Goal: Task Accomplishment & Management: Manage account settings

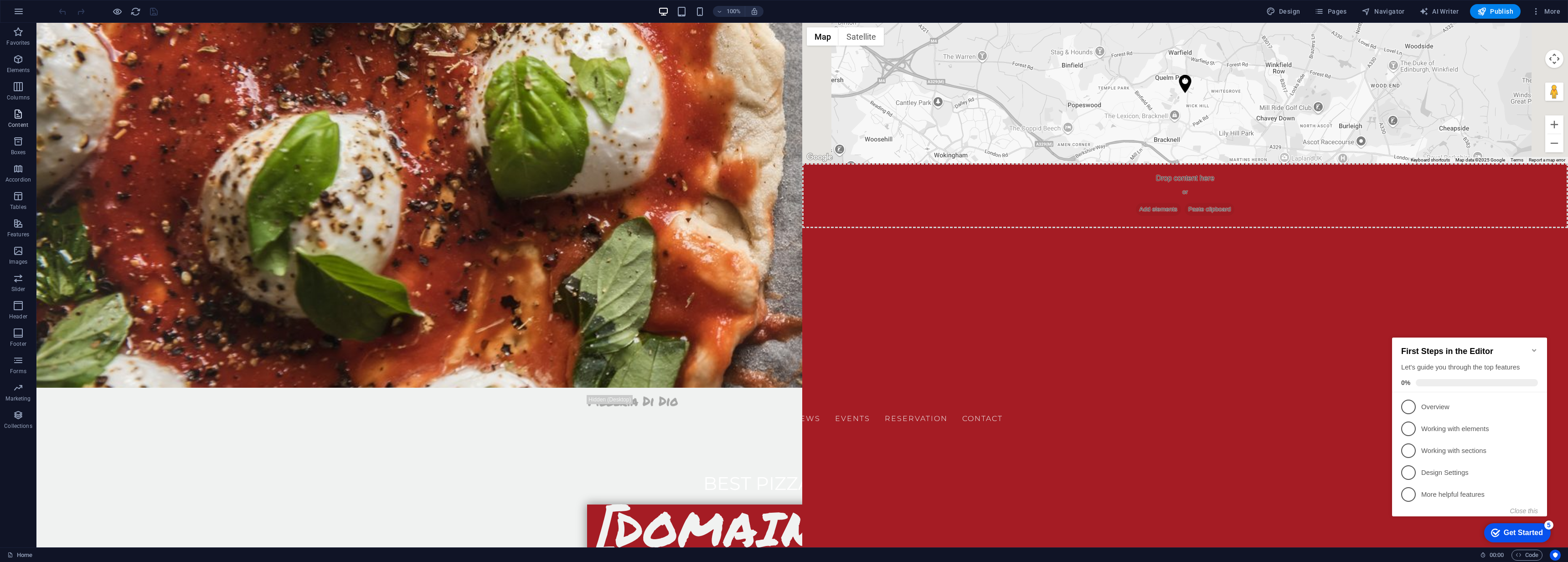
click at [17, 117] on icon "button" at bounding box center [18, 114] width 11 height 11
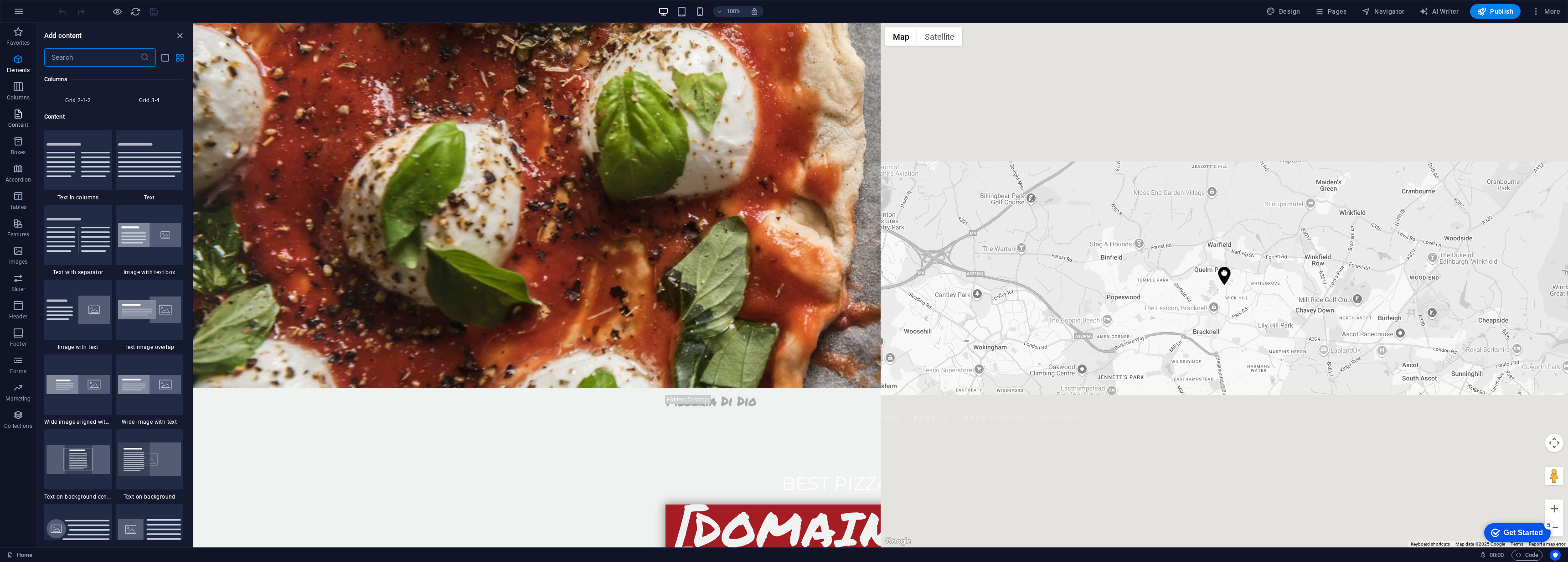
scroll to position [1595, 0]
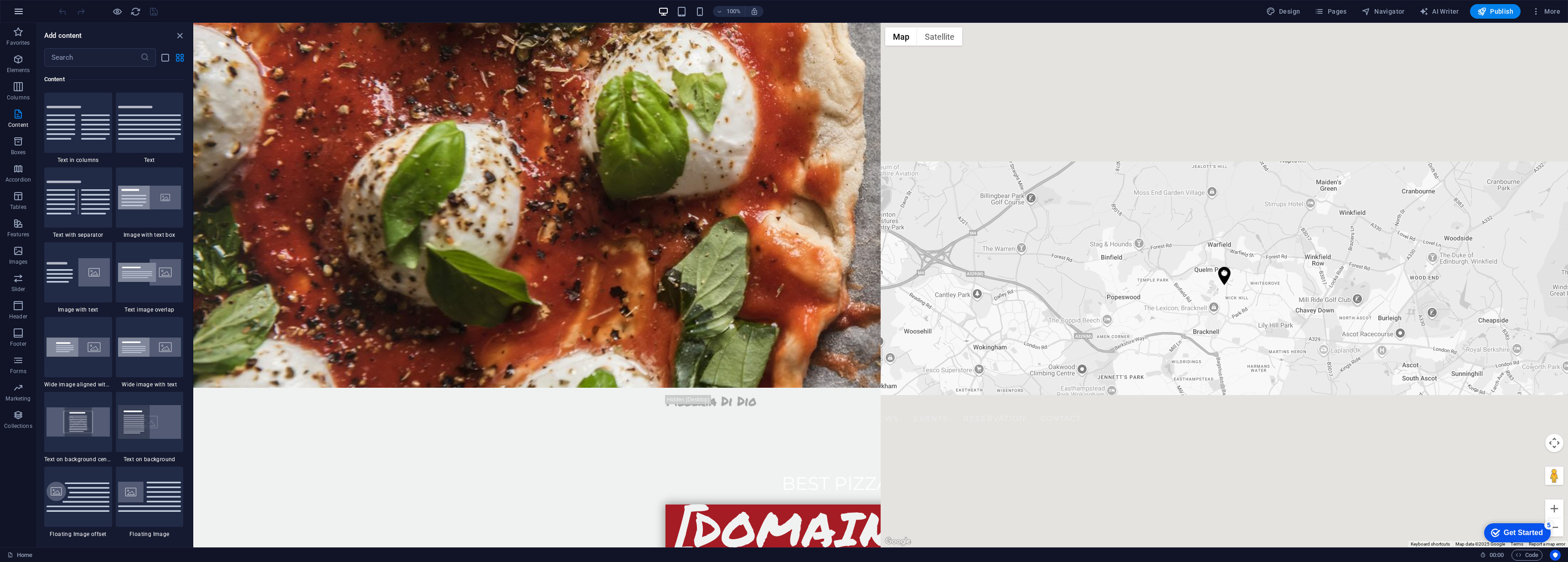
click at [19, 13] on icon "button" at bounding box center [19, 12] width 11 height 11
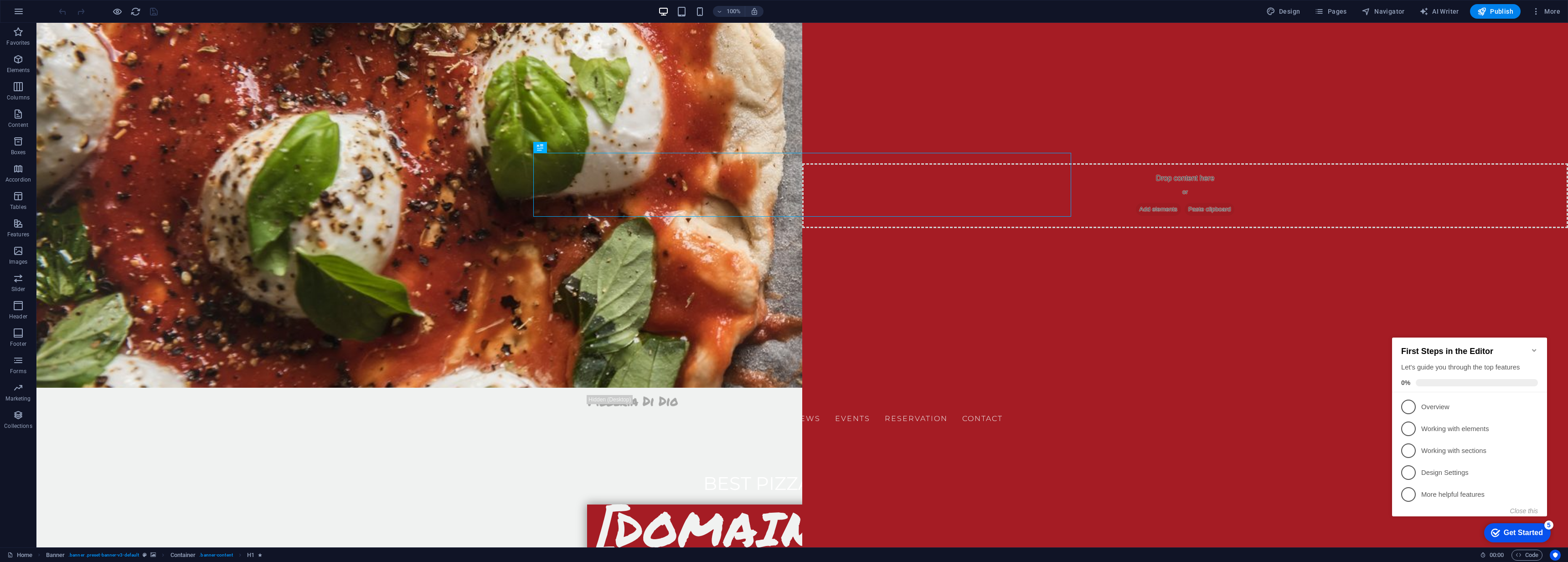
click at [1531, 346] on icon "Minimize checklist" at bounding box center [1535, 350] width 7 height 7
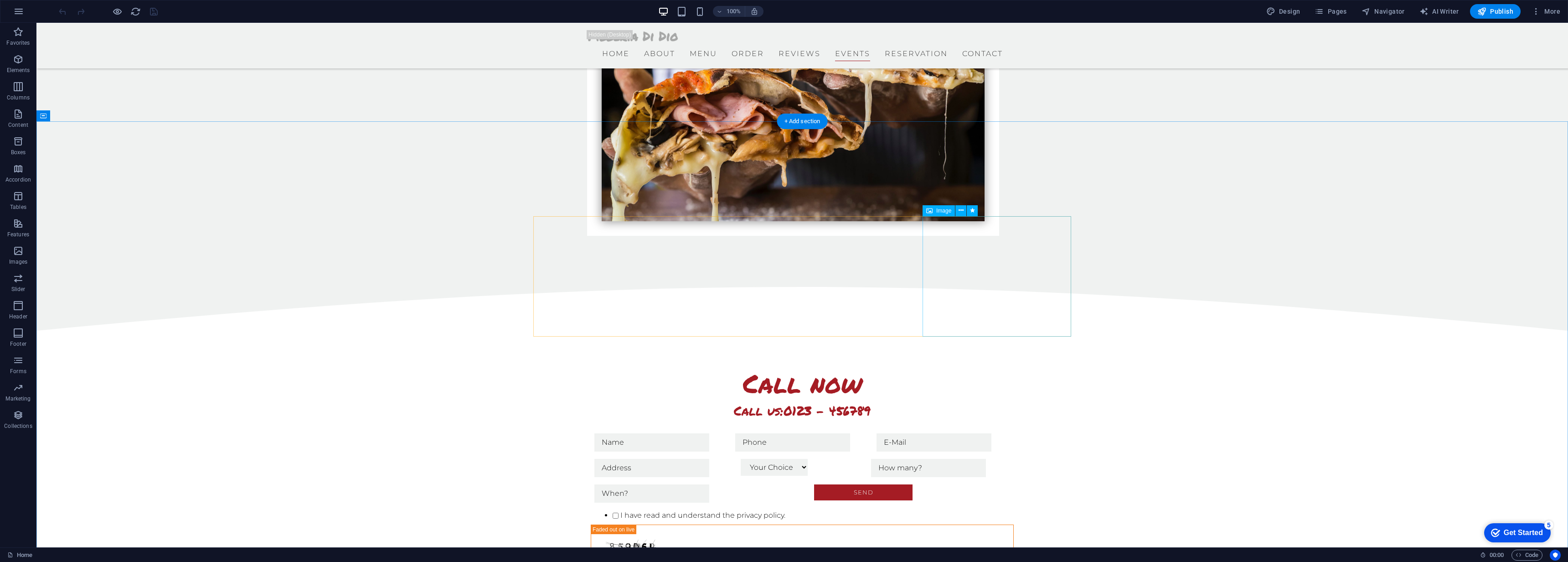
scroll to position [2888, 0]
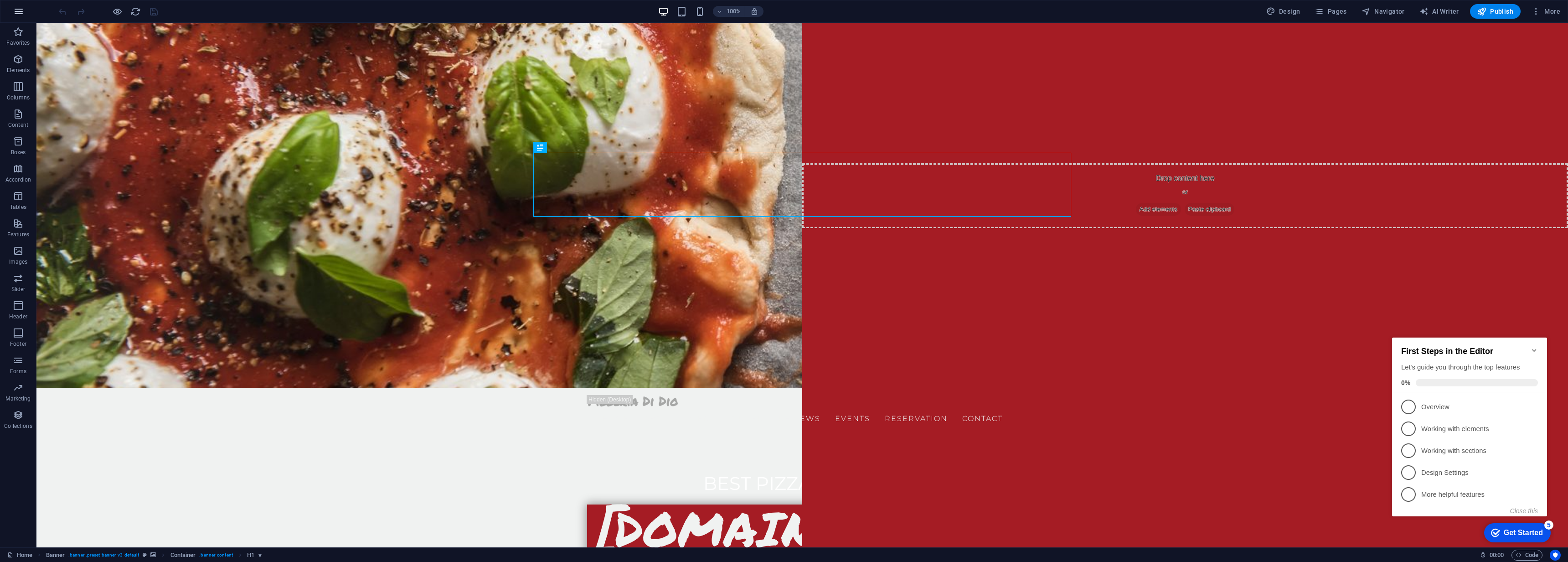
click at [19, 14] on icon "button" at bounding box center [19, 12] width 11 height 11
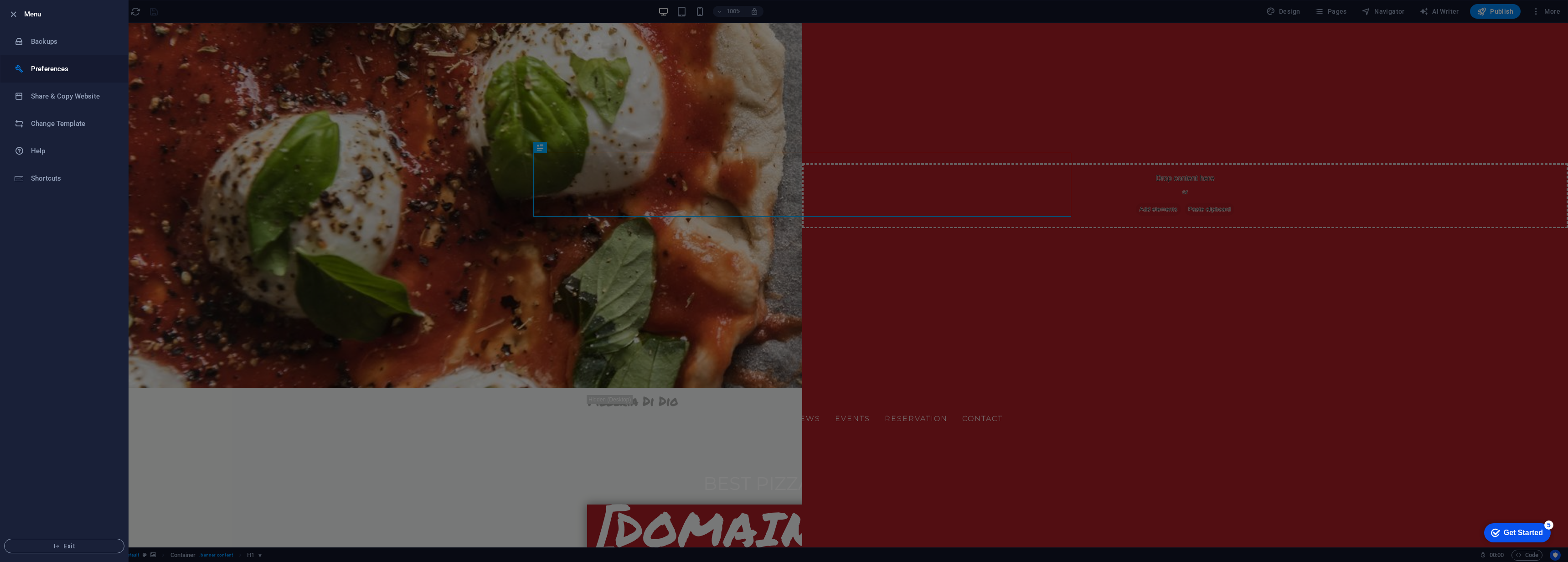
click at [46, 67] on h6 "Preferences" at bounding box center [73, 69] width 85 height 11
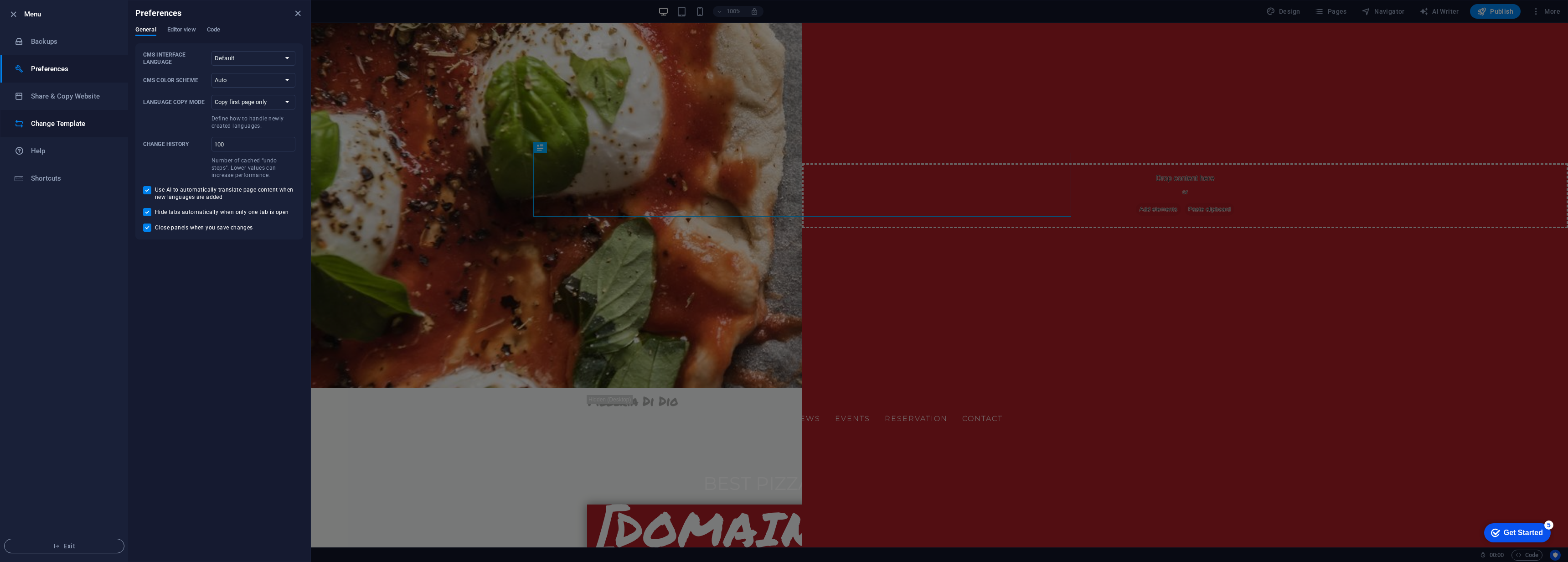
click at [55, 121] on h6 "Change Template" at bounding box center [73, 124] width 85 height 11
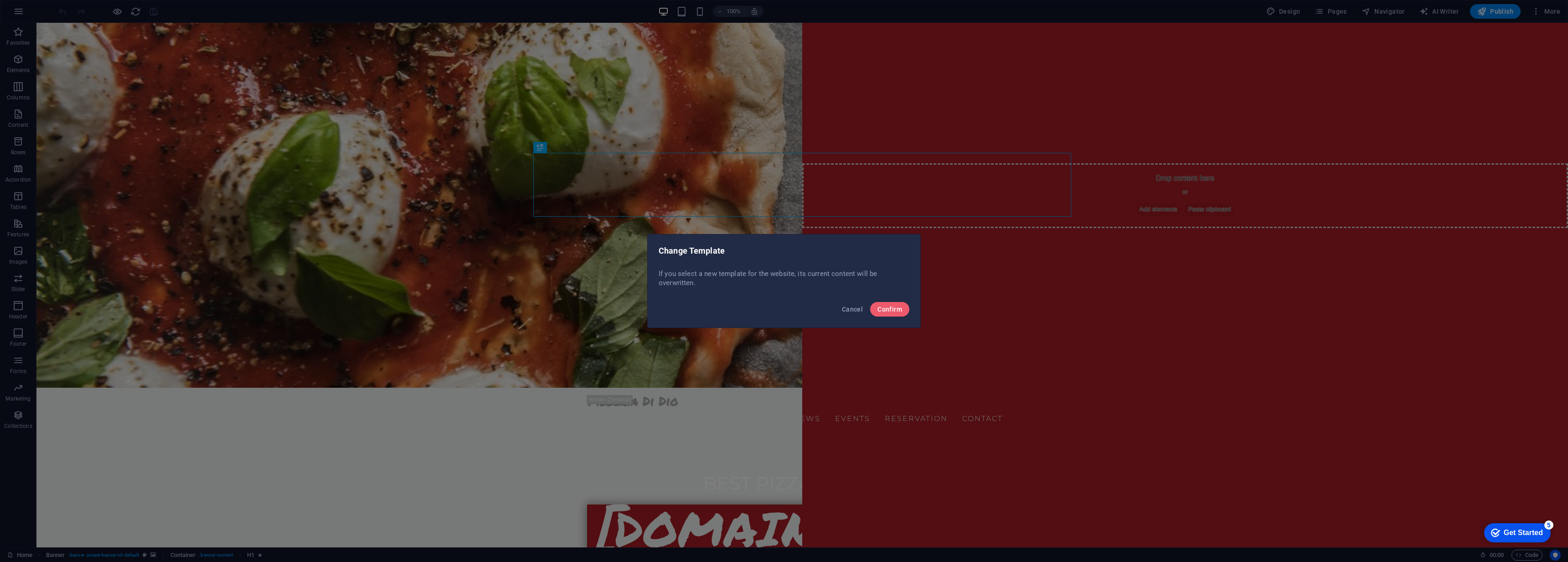
click at [296, 210] on div "Change Template If you select a new template for the website, its current conte…" at bounding box center [784, 281] width 1568 height 562
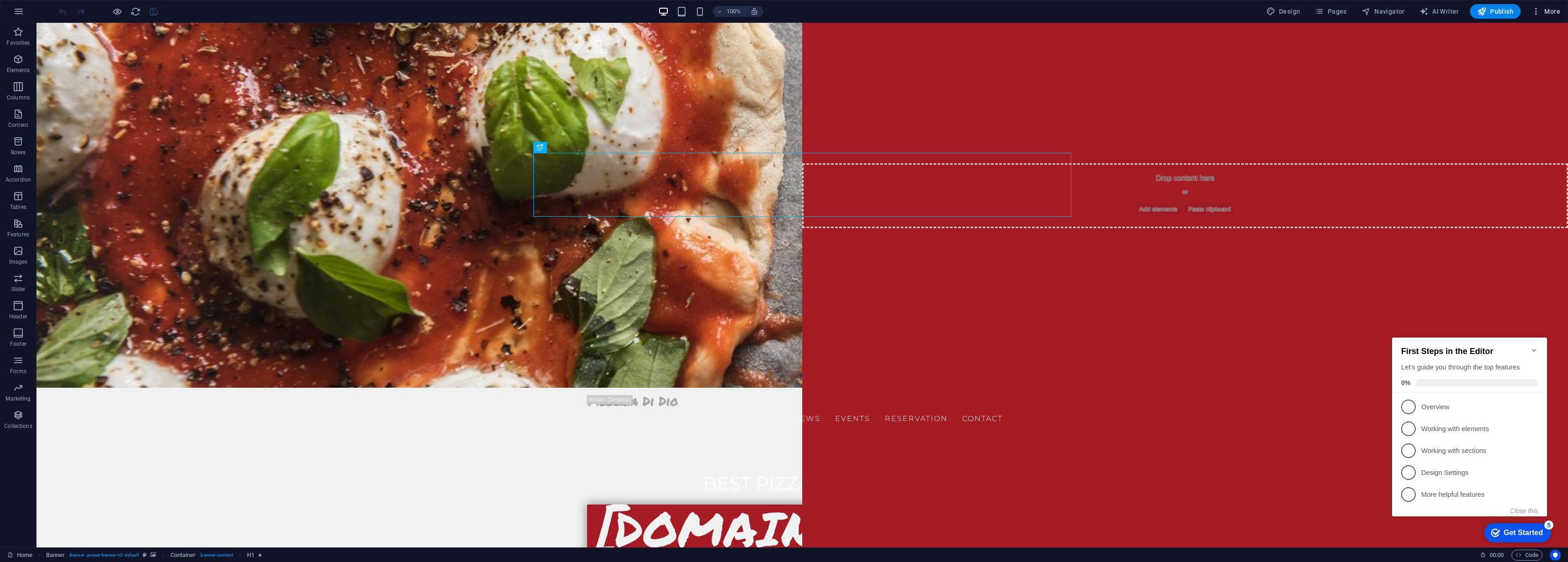
click at [1536, 10] on icon "button" at bounding box center [1536, 11] width 9 height 9
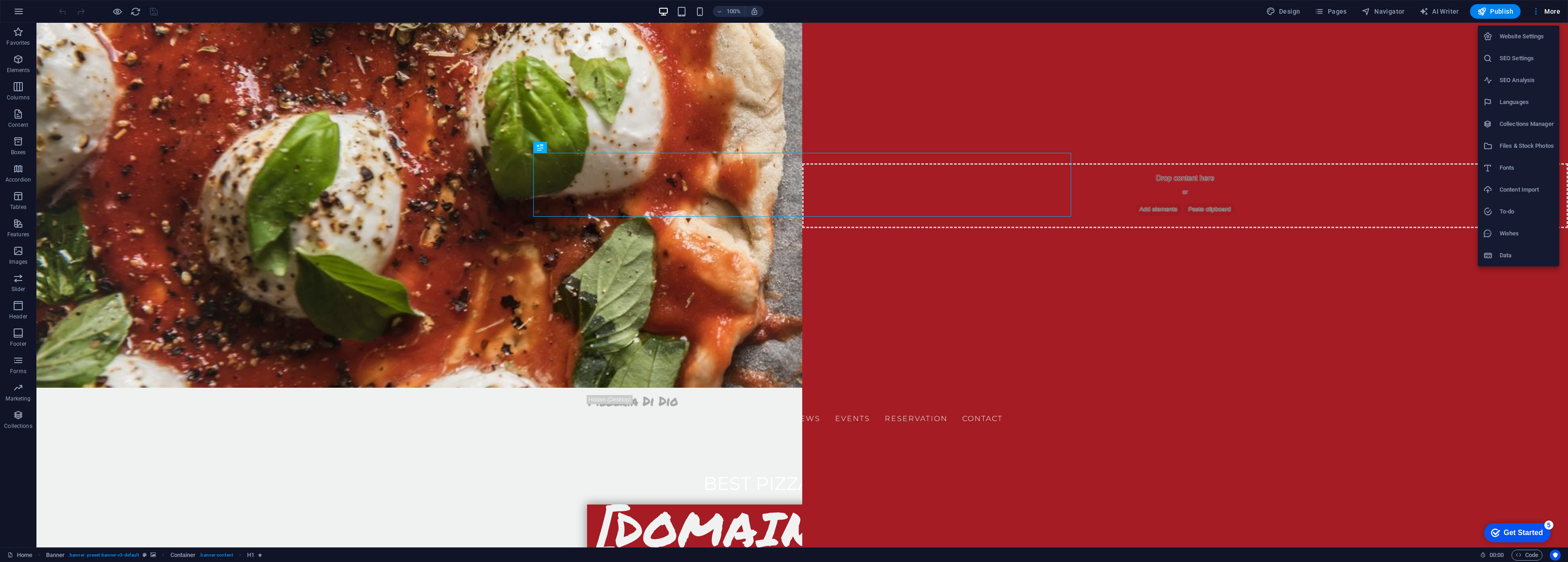
click at [1513, 255] on h6 "Data" at bounding box center [1527, 255] width 54 height 11
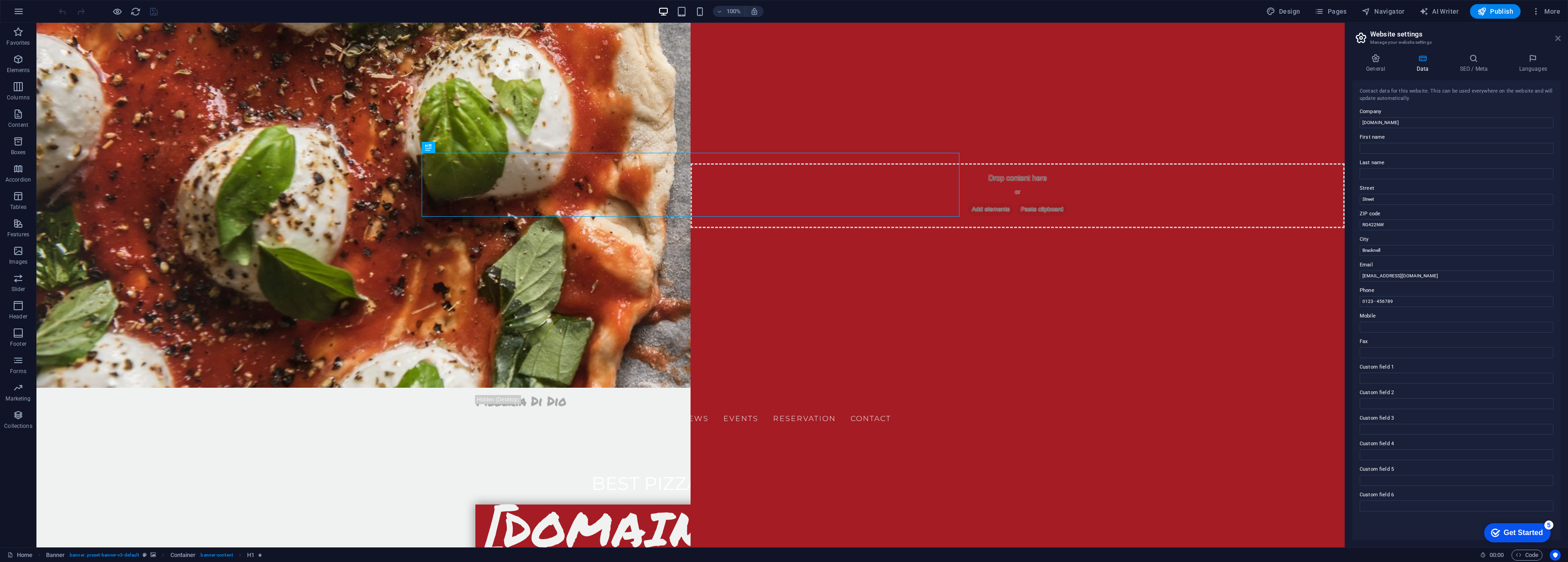
click at [1558, 38] on icon at bounding box center [1558, 38] width 5 height 7
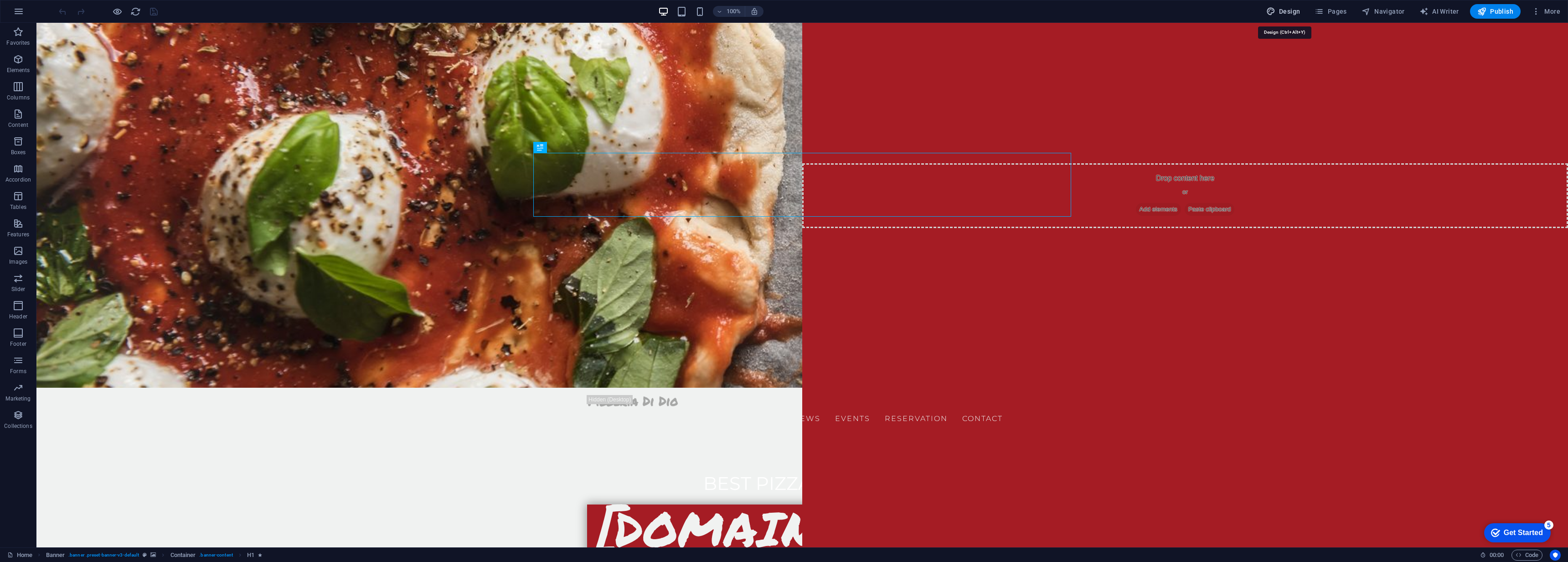
click at [1290, 13] on span "Design" at bounding box center [1283, 11] width 34 height 9
select select "px"
select select "300"
select select "px"
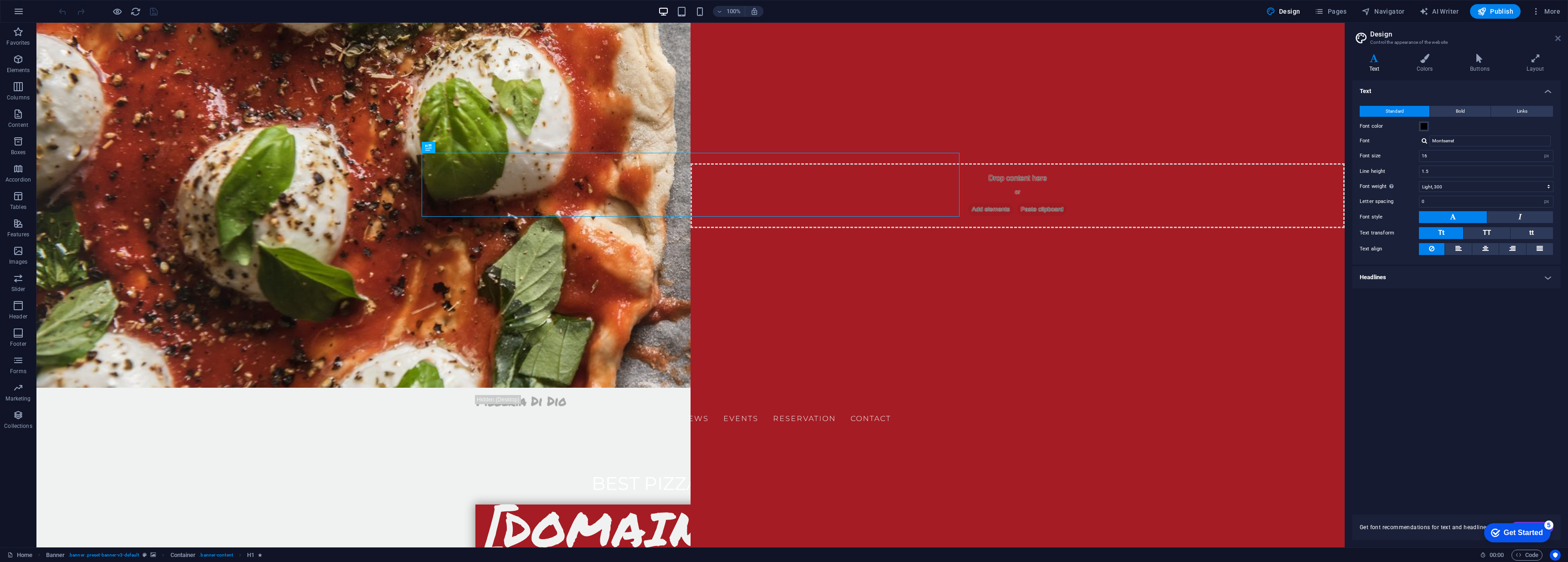
click at [1560, 40] on icon at bounding box center [1558, 38] width 5 height 7
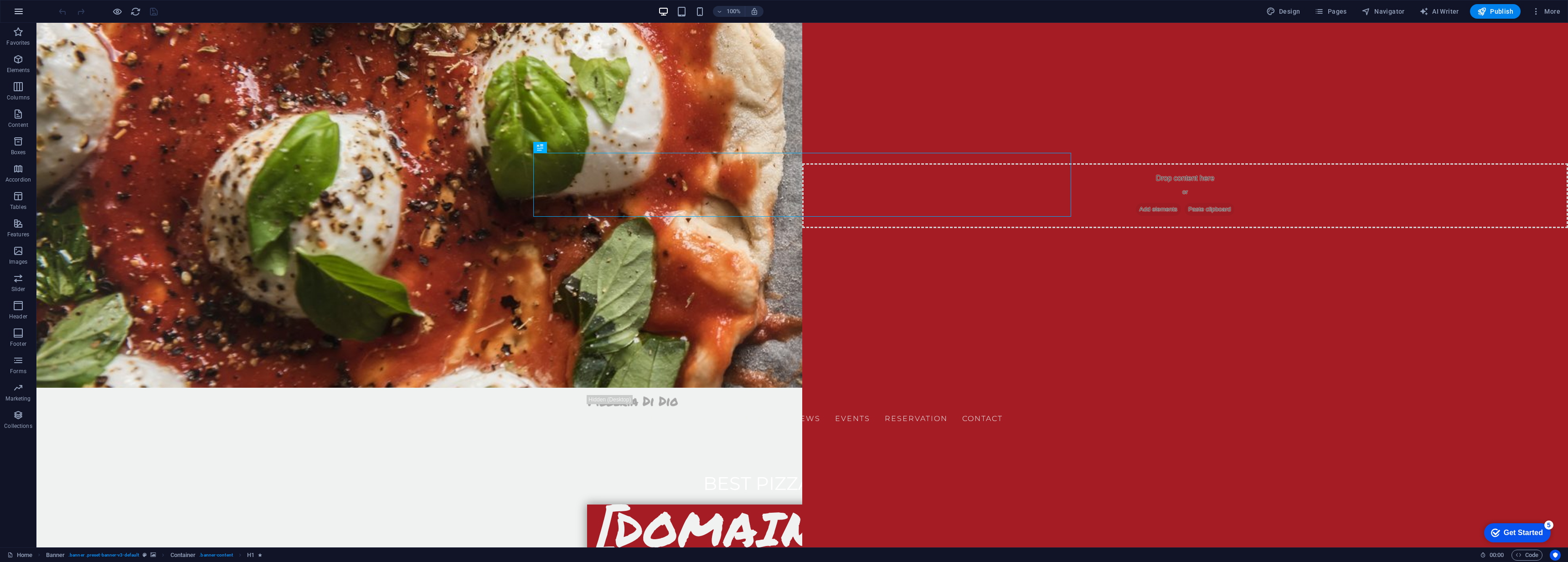
click at [19, 12] on icon "button" at bounding box center [19, 12] width 11 height 11
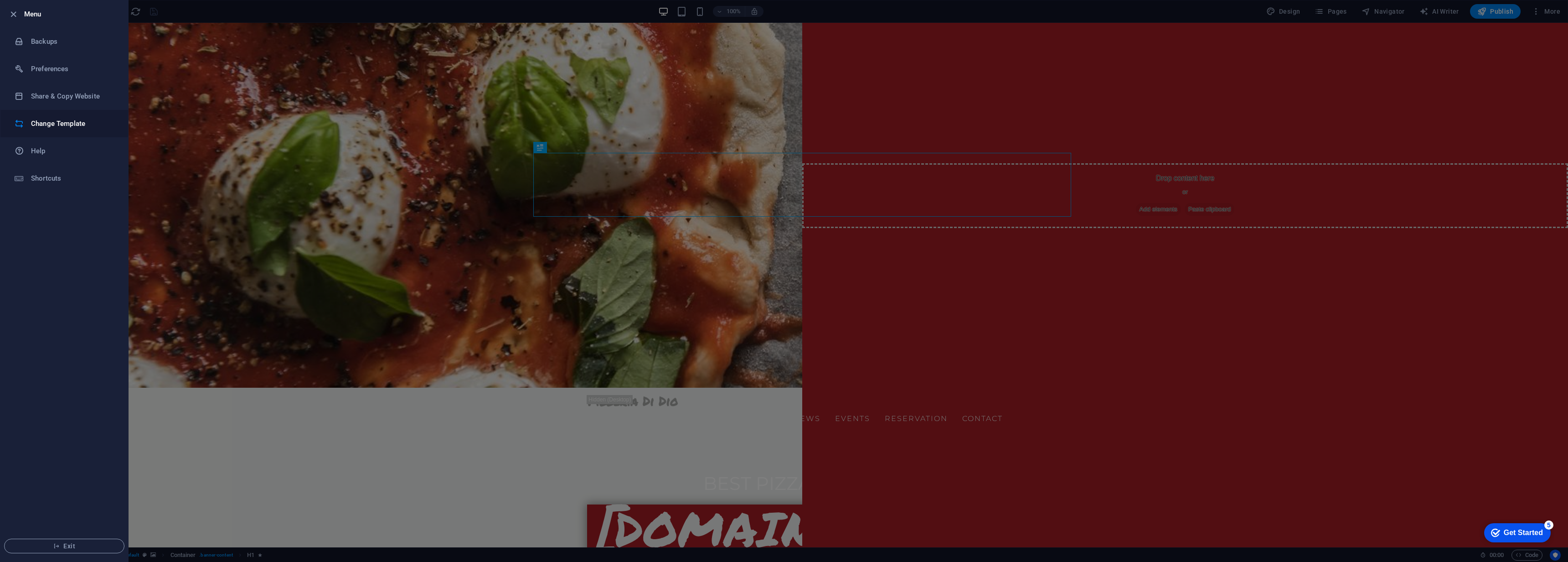
click at [62, 121] on h6 "Change Template" at bounding box center [73, 124] width 85 height 11
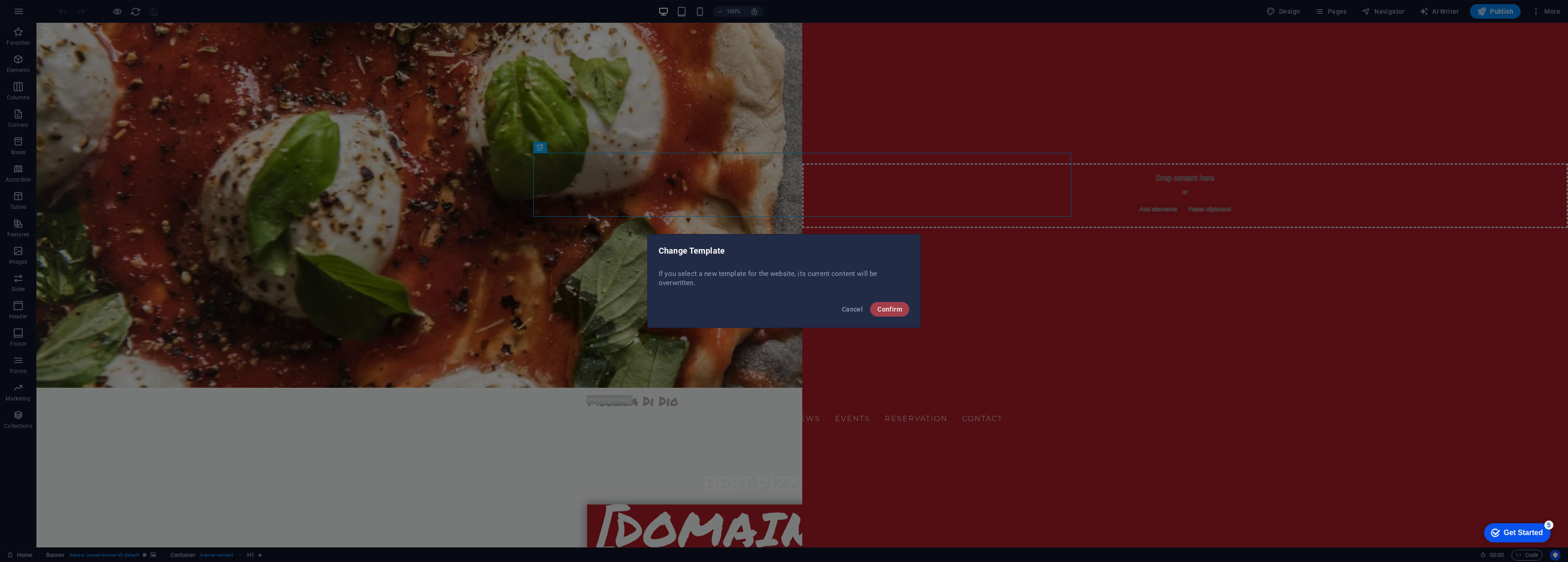
click at [889, 311] on span "Confirm" at bounding box center [890, 309] width 24 height 7
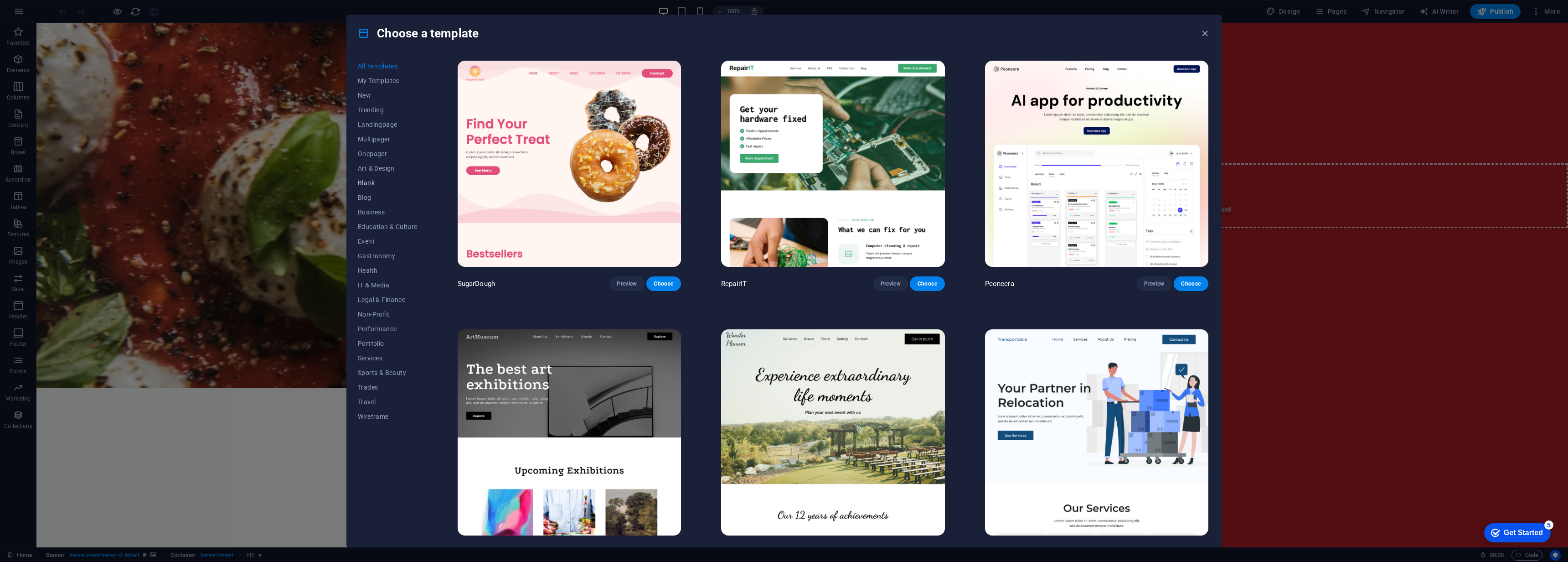
click at [365, 183] on span "Blank" at bounding box center [388, 183] width 60 height 7
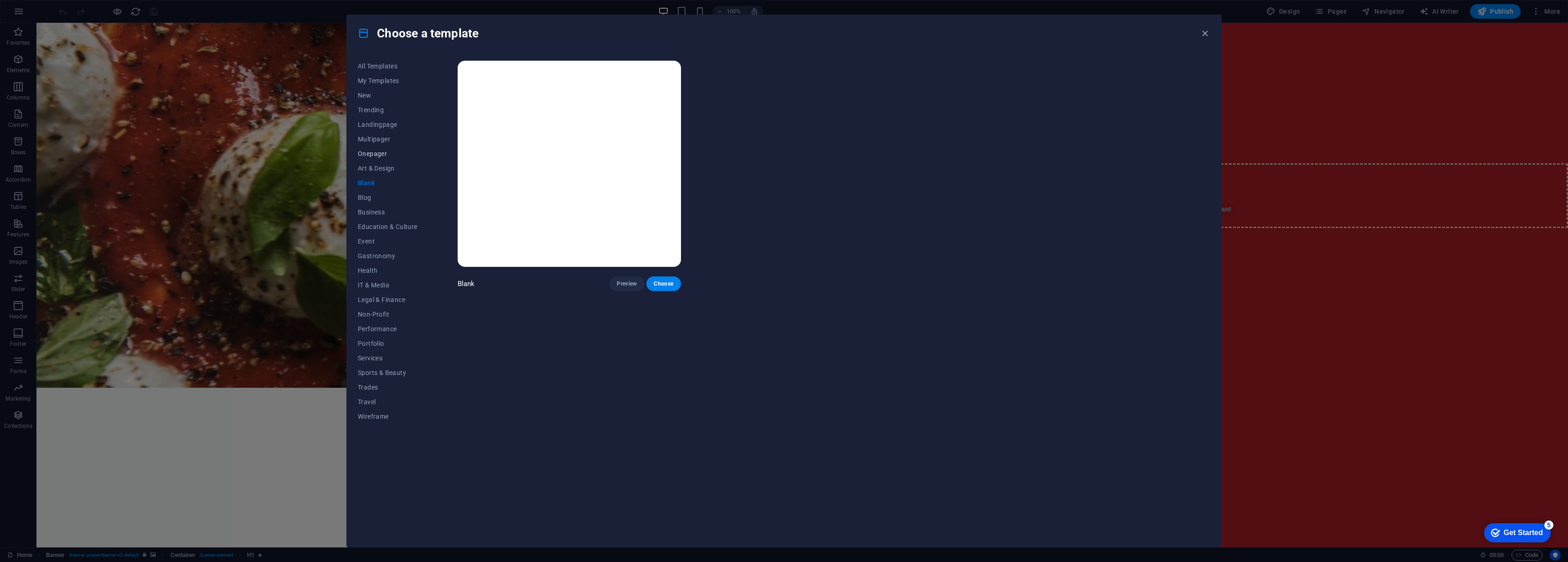
click at [375, 154] on span "Onepager" at bounding box center [388, 153] width 60 height 7
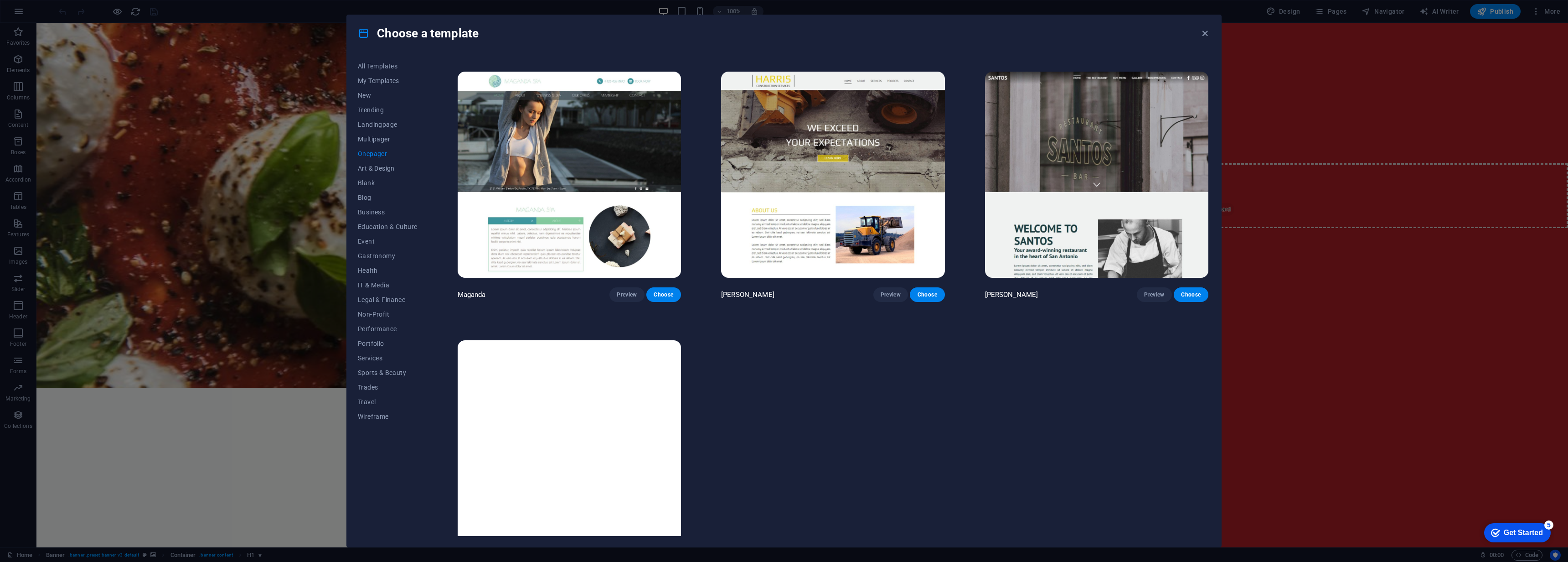
scroll to position [5906, 0]
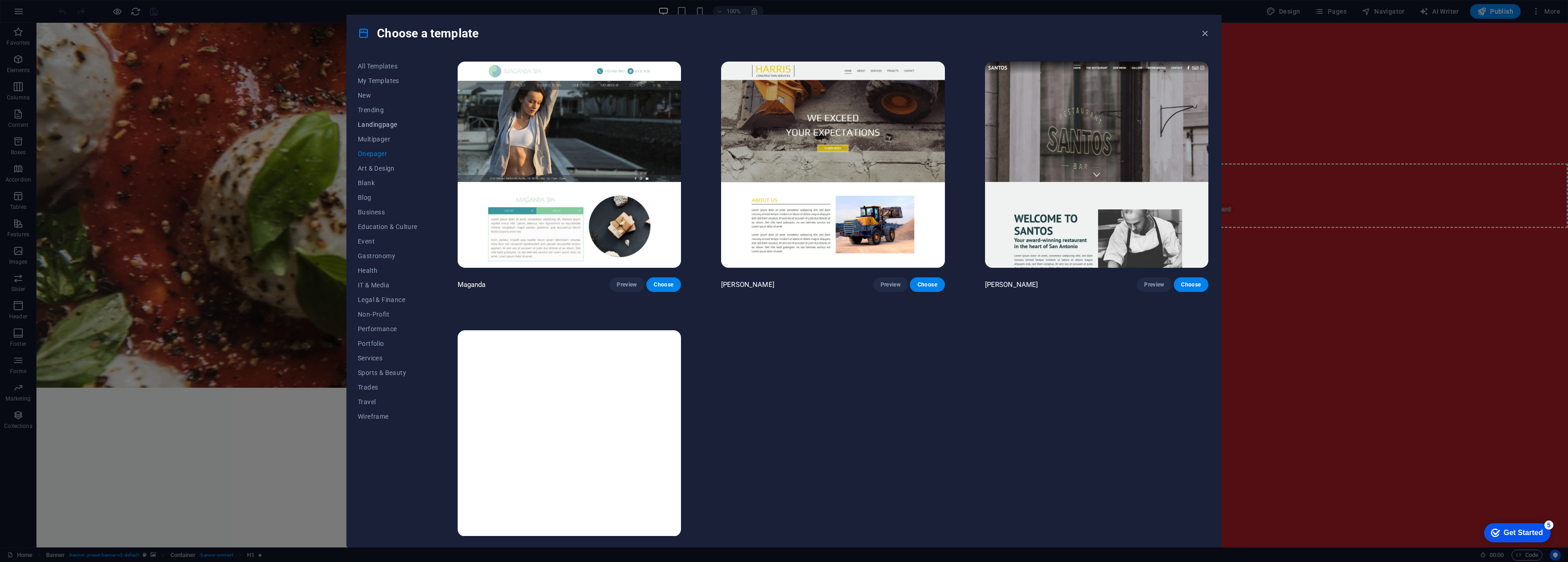
click at [374, 124] on span "Landingpage" at bounding box center [388, 124] width 60 height 7
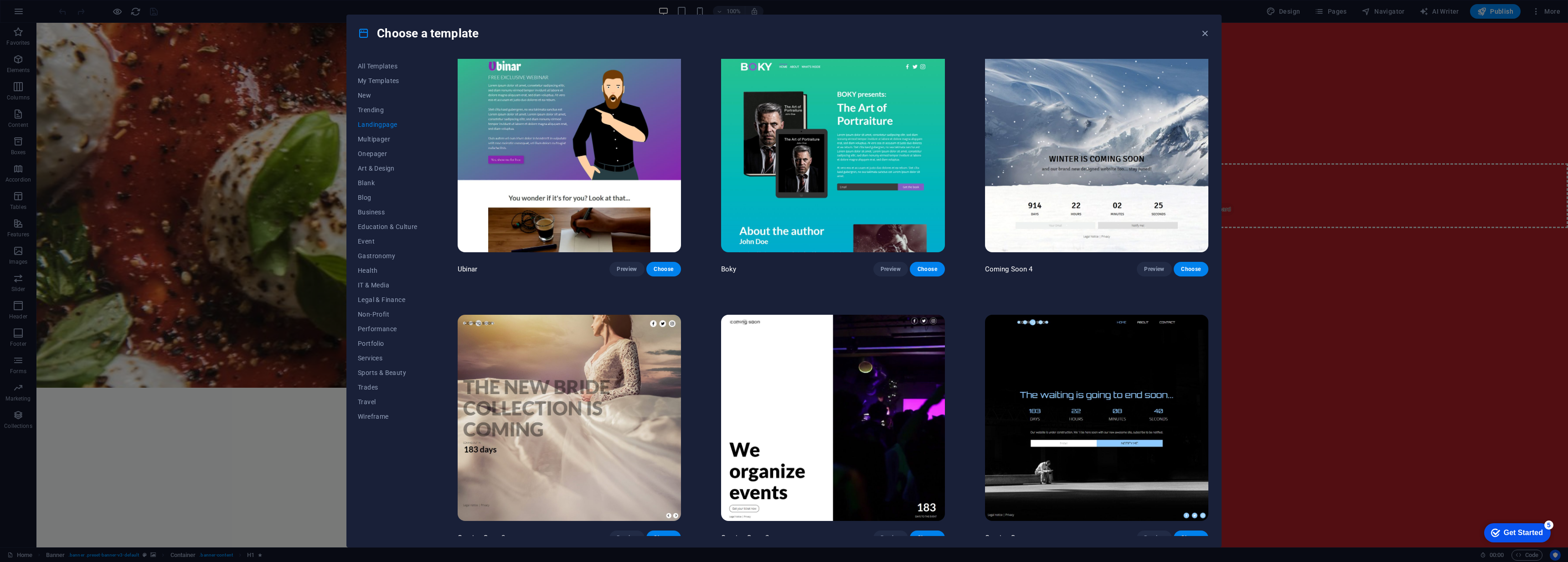
click at [1108, 172] on img at bounding box center [1096, 149] width 223 height 206
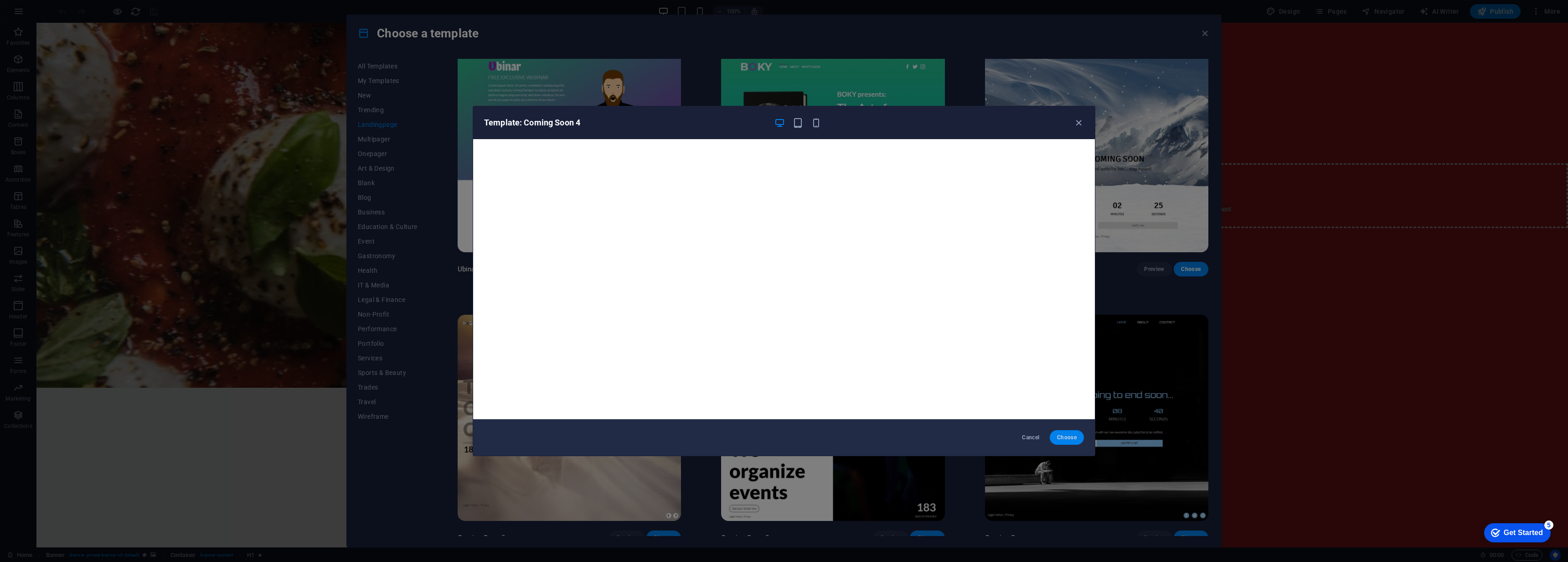
click at [1068, 436] on span "Choose" at bounding box center [1067, 437] width 19 height 7
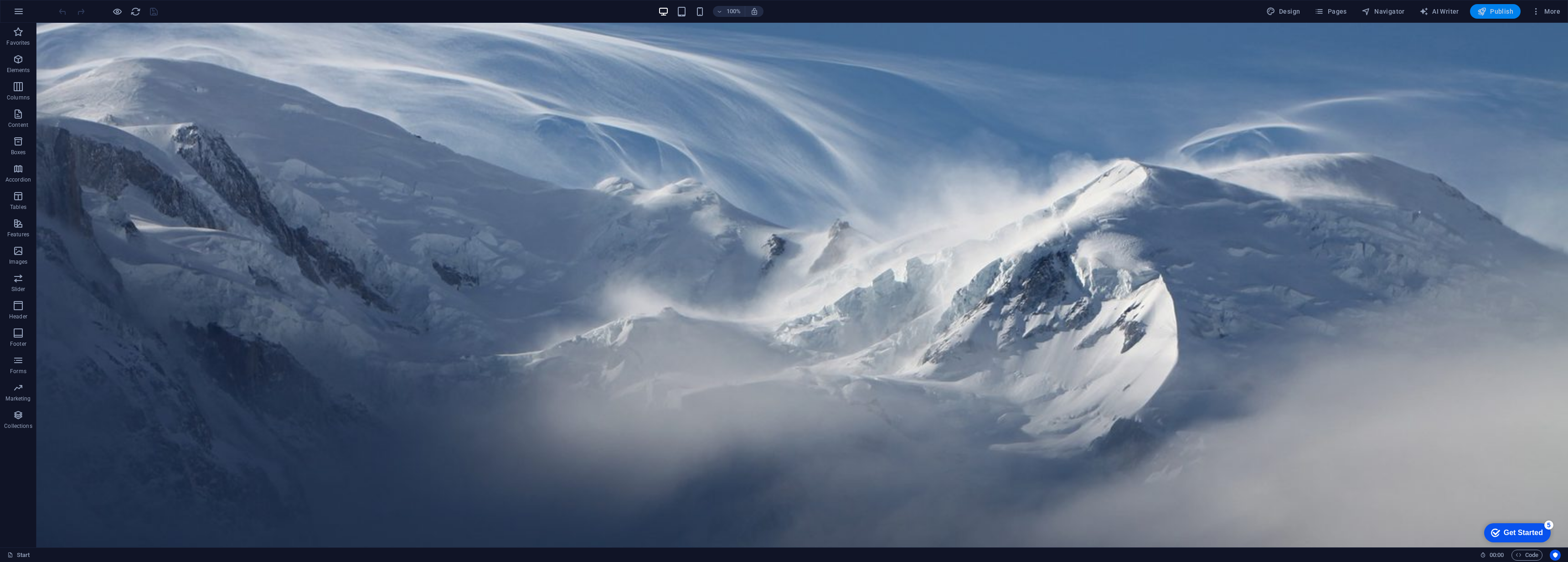
click at [1489, 13] on span "Publish" at bounding box center [1495, 11] width 36 height 9
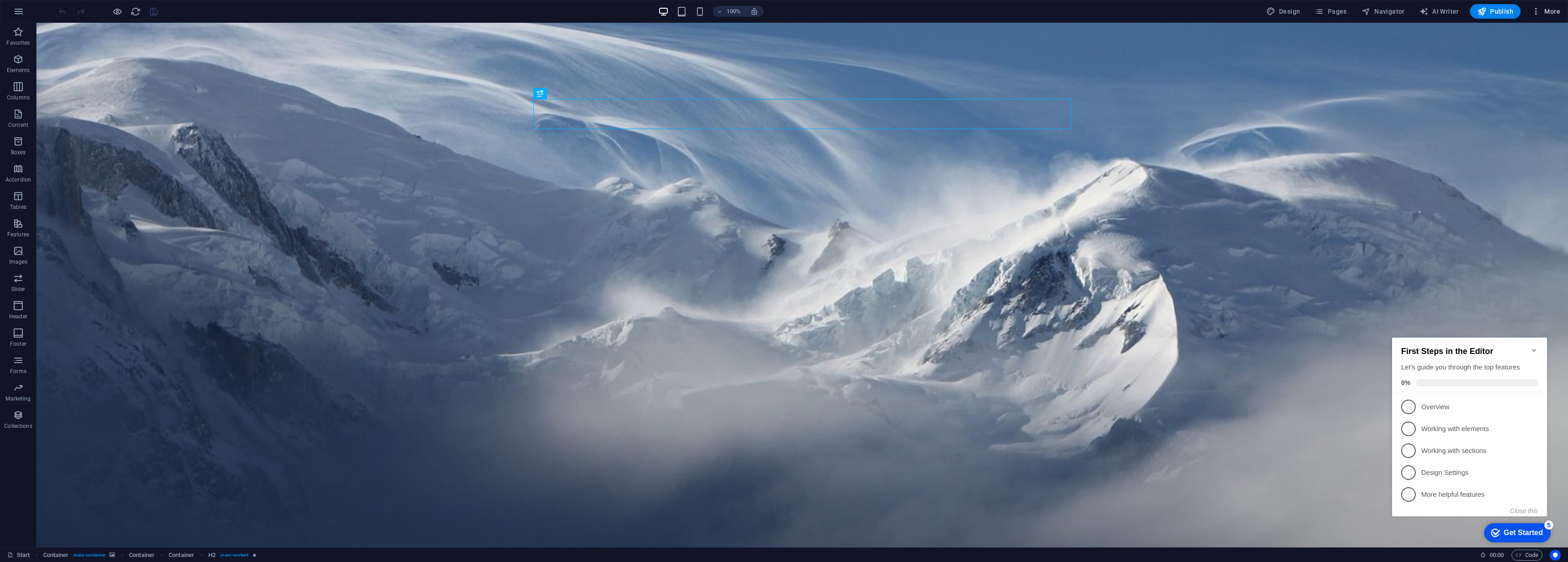
click at [1540, 13] on icon "button" at bounding box center [1536, 11] width 9 height 9
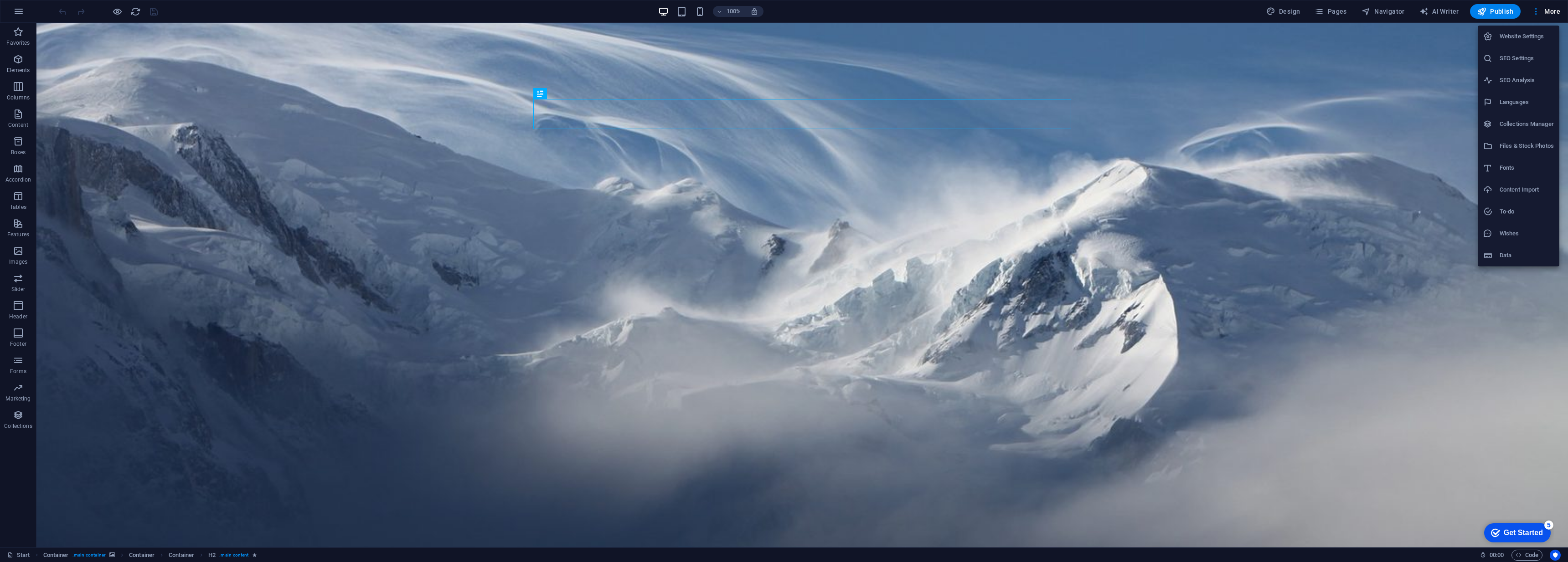
click at [189, 338] on div at bounding box center [784, 281] width 1568 height 562
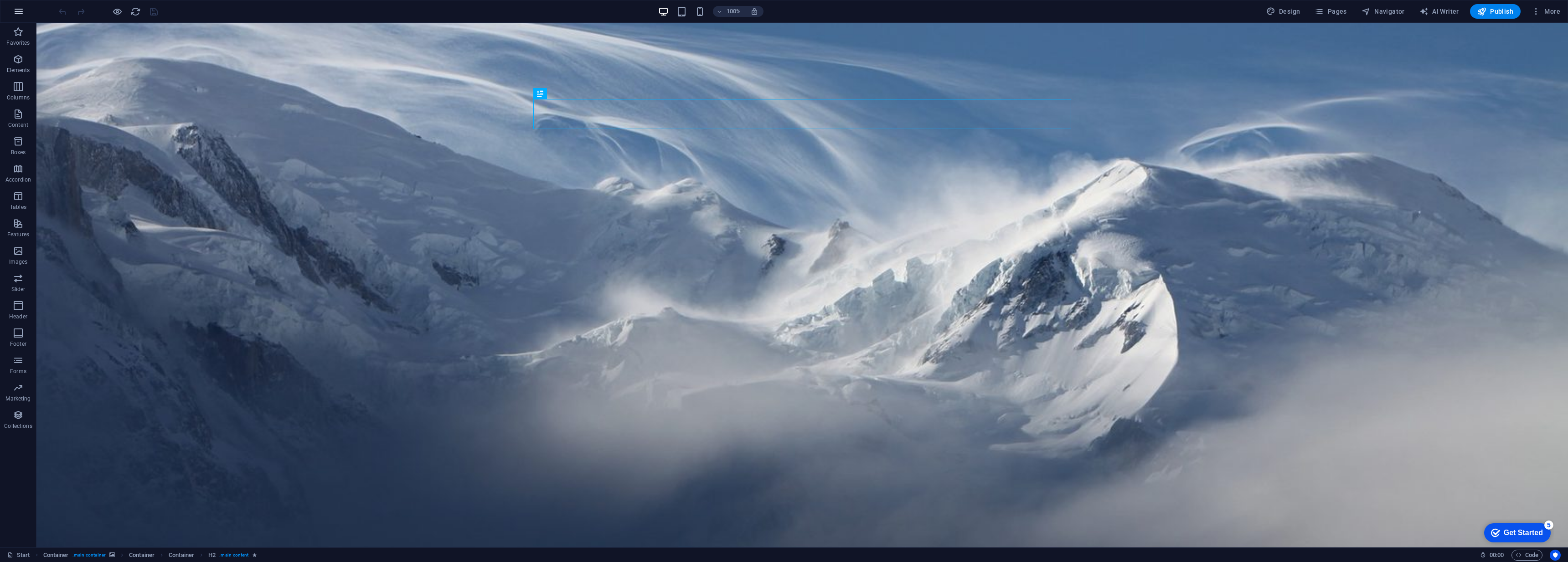
click at [21, 13] on icon "button" at bounding box center [19, 12] width 11 height 11
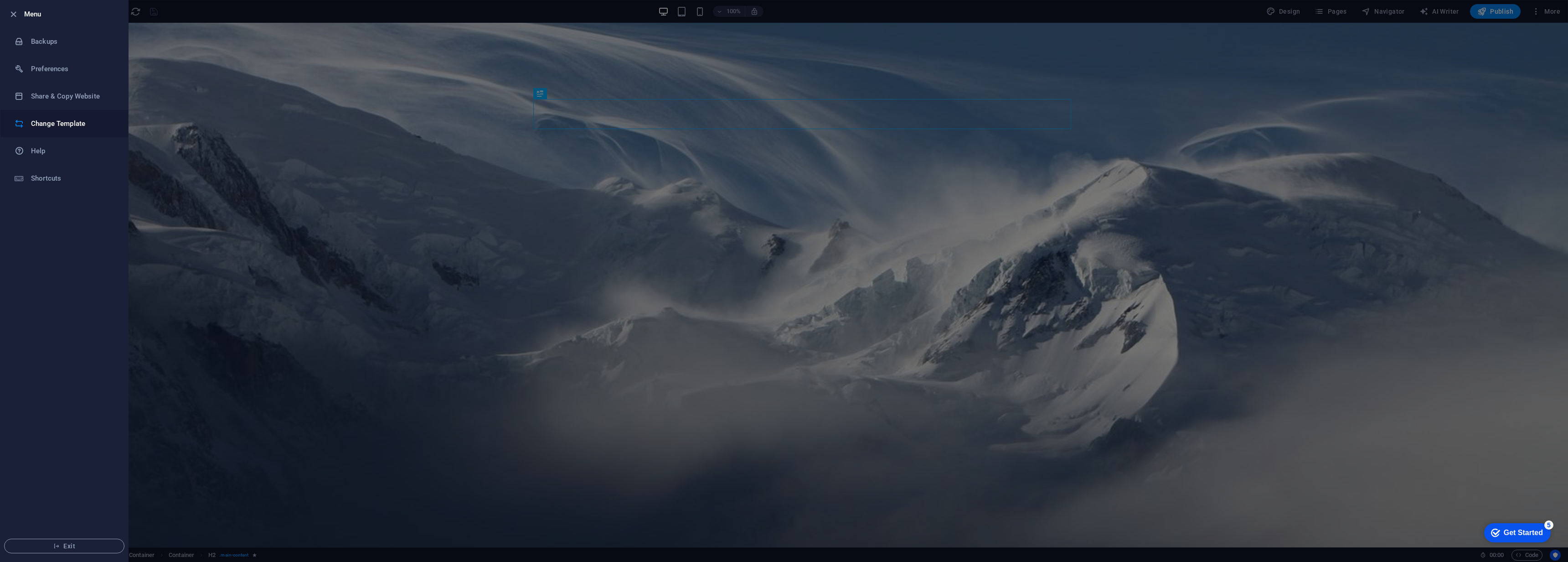
click at [53, 122] on h6 "Change Template" at bounding box center [73, 124] width 85 height 11
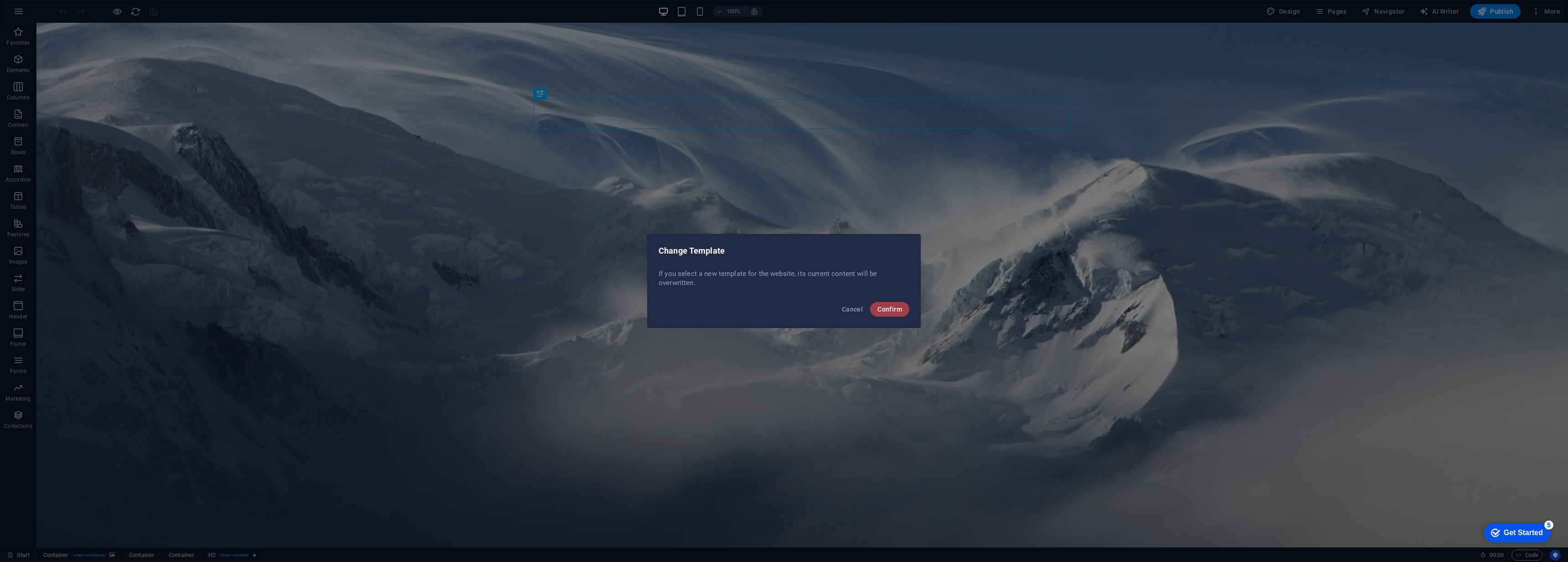
click at [885, 307] on span "Confirm" at bounding box center [890, 309] width 24 height 7
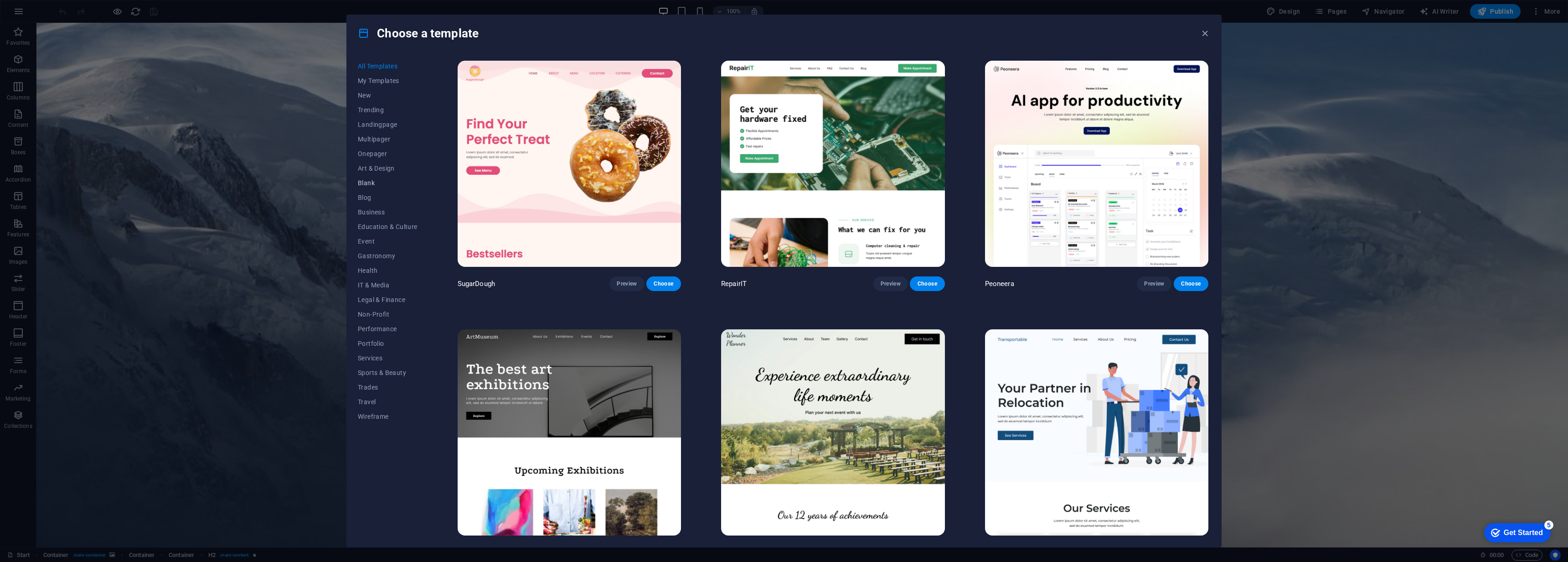
click at [368, 183] on span "Blank" at bounding box center [388, 183] width 60 height 7
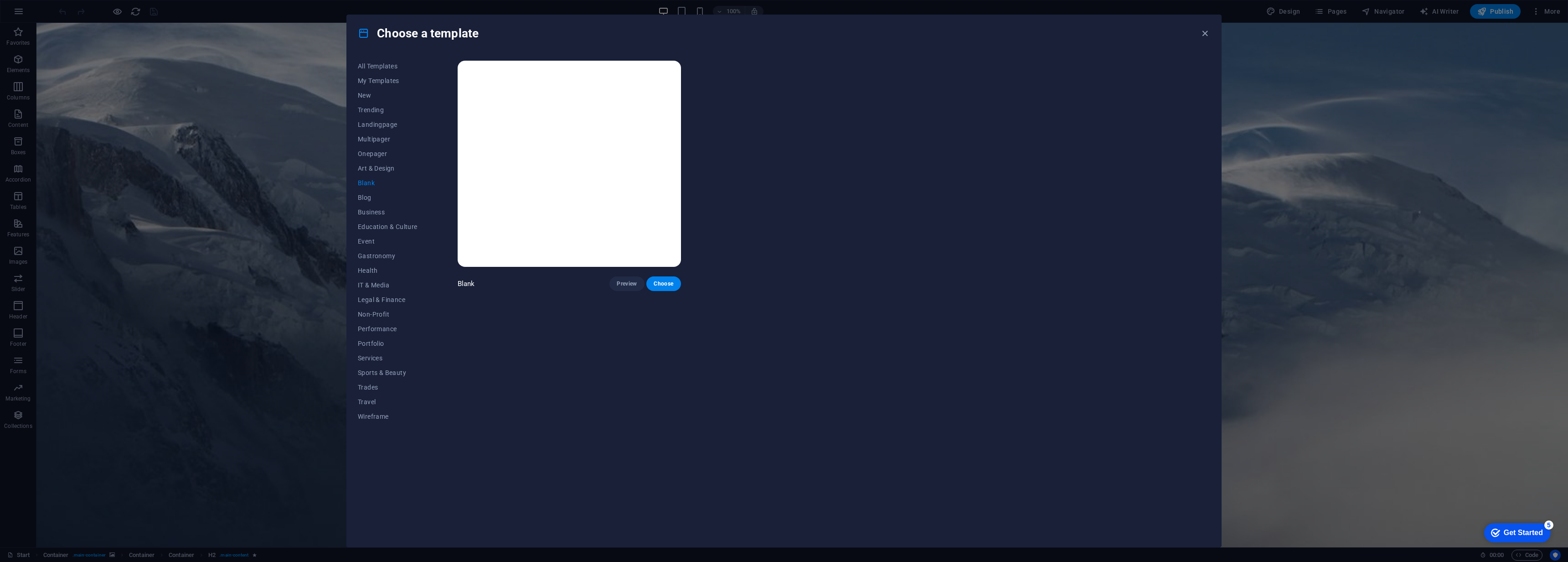
click at [586, 202] on img at bounding box center [569, 164] width 223 height 206
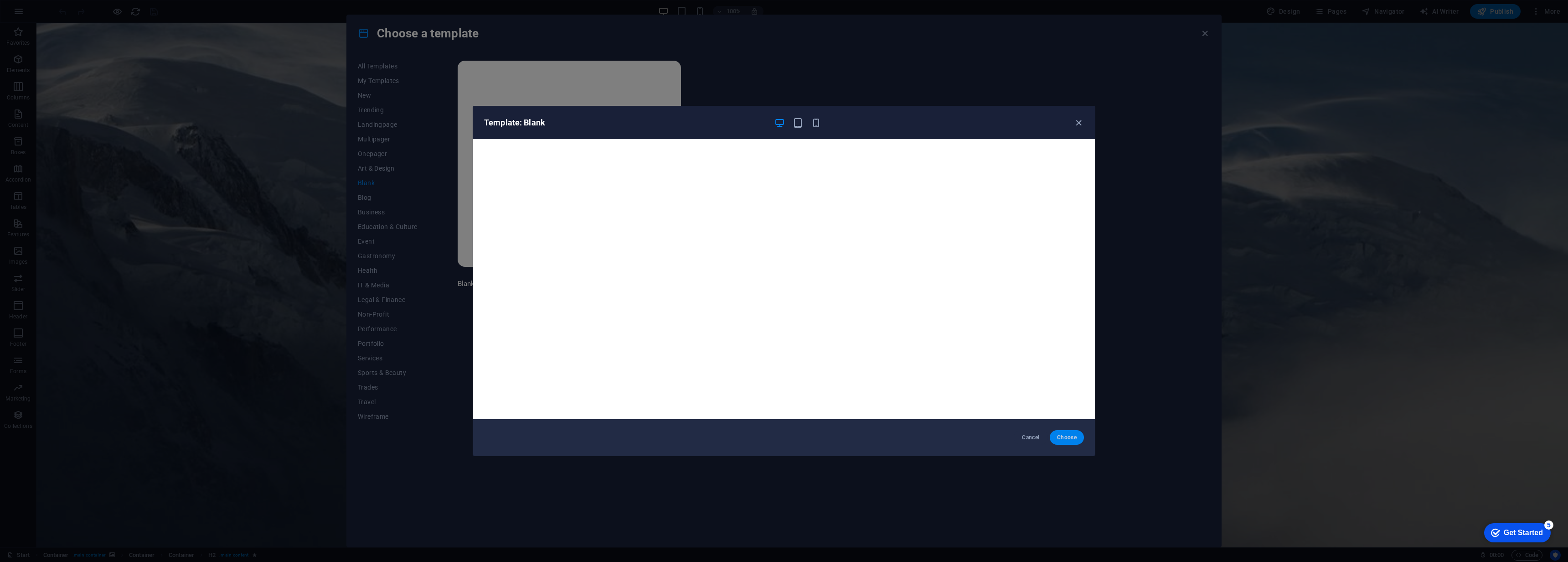
click at [1069, 437] on span "Choose" at bounding box center [1067, 437] width 19 height 7
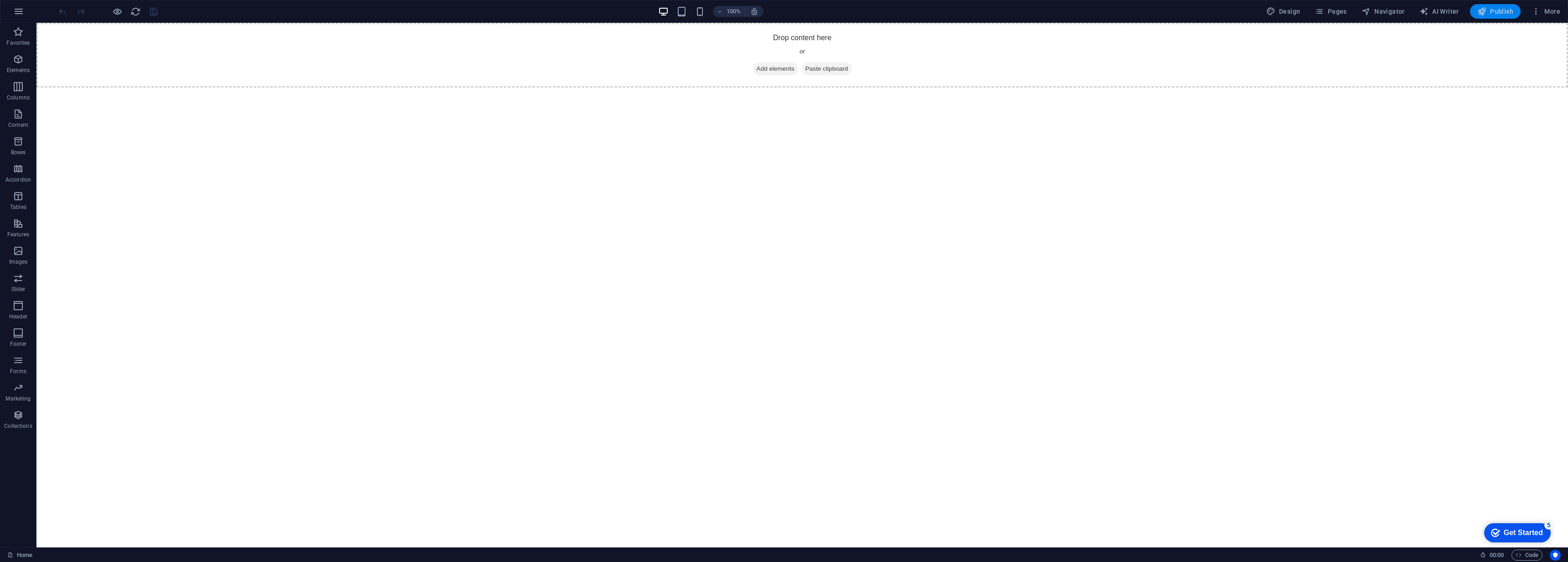
click at [1494, 12] on span "Publish" at bounding box center [1495, 11] width 36 height 9
click at [23, 16] on icon "button" at bounding box center [19, 12] width 11 height 11
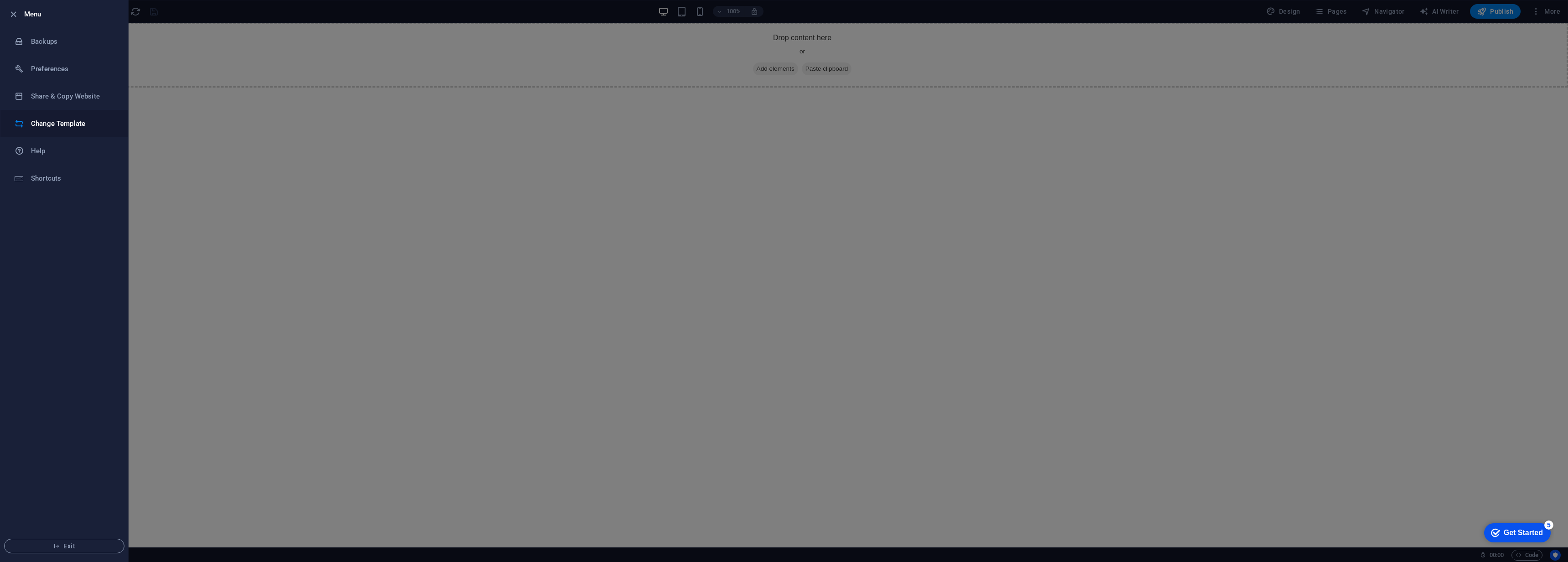
click at [52, 122] on h6 "Change Template" at bounding box center [73, 124] width 85 height 11
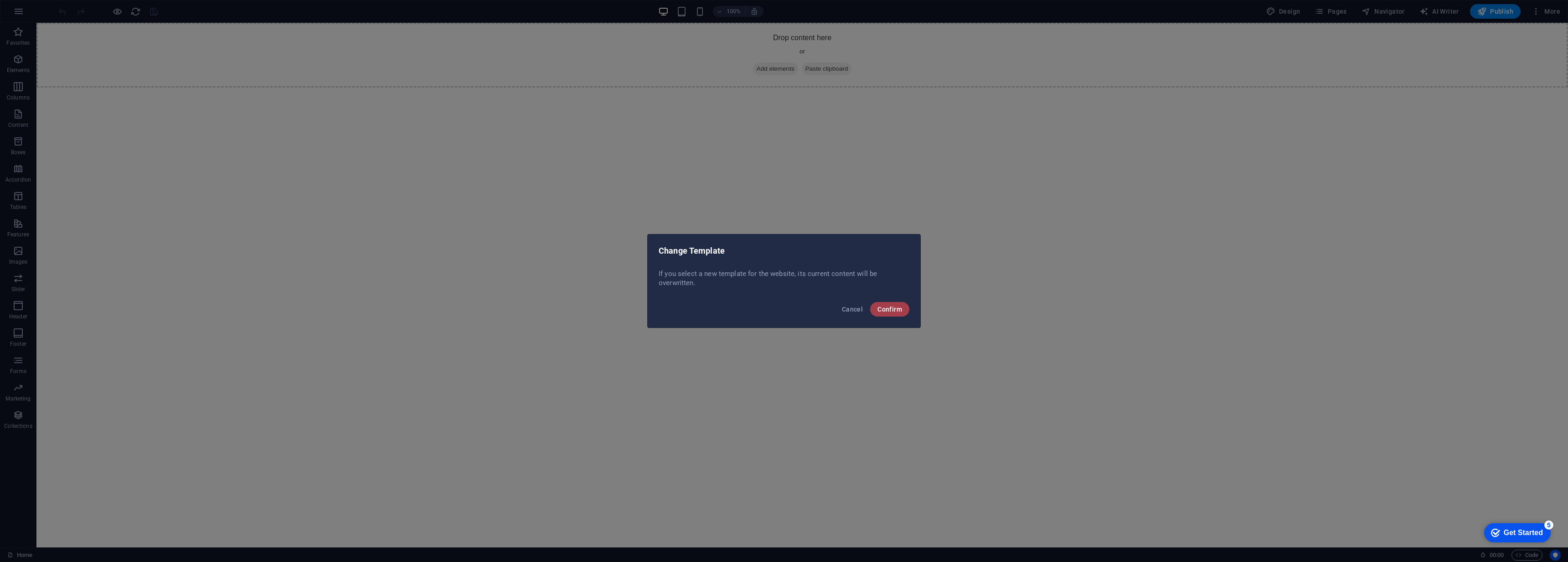
click at [888, 311] on span "Confirm" at bounding box center [890, 309] width 24 height 7
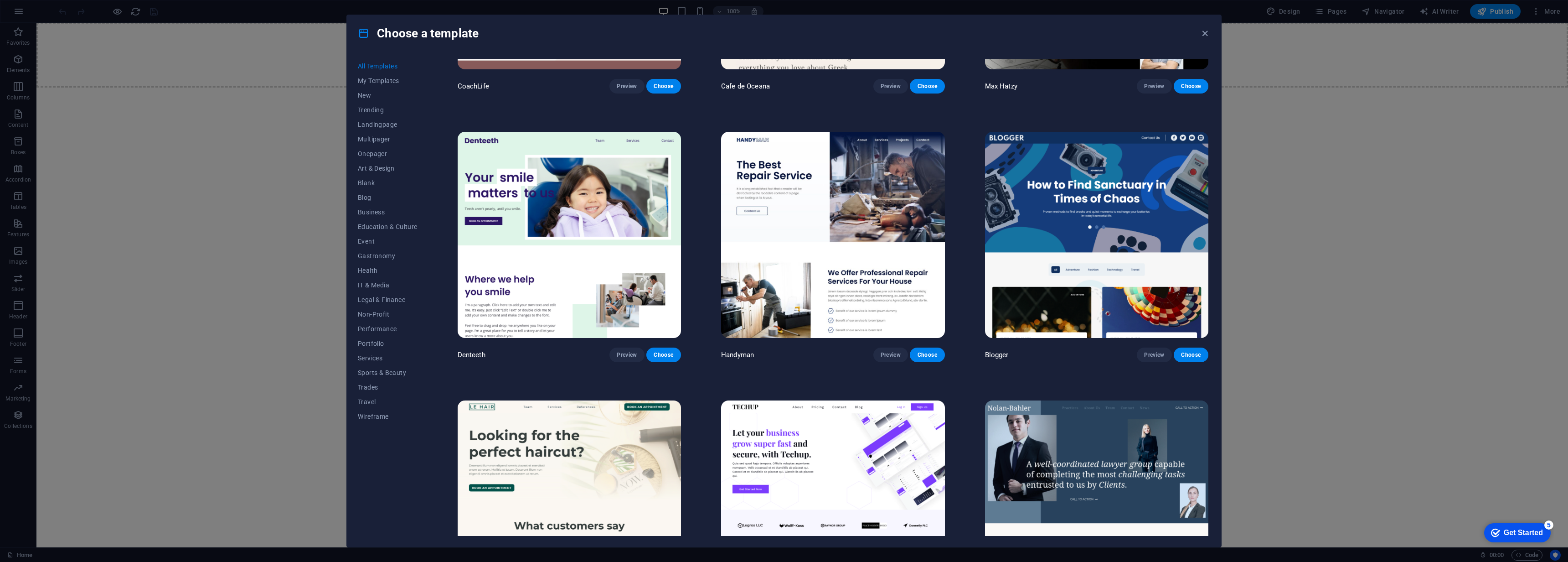
scroll to position [3419, 0]
click at [376, 121] on span "Landingpage" at bounding box center [388, 124] width 60 height 7
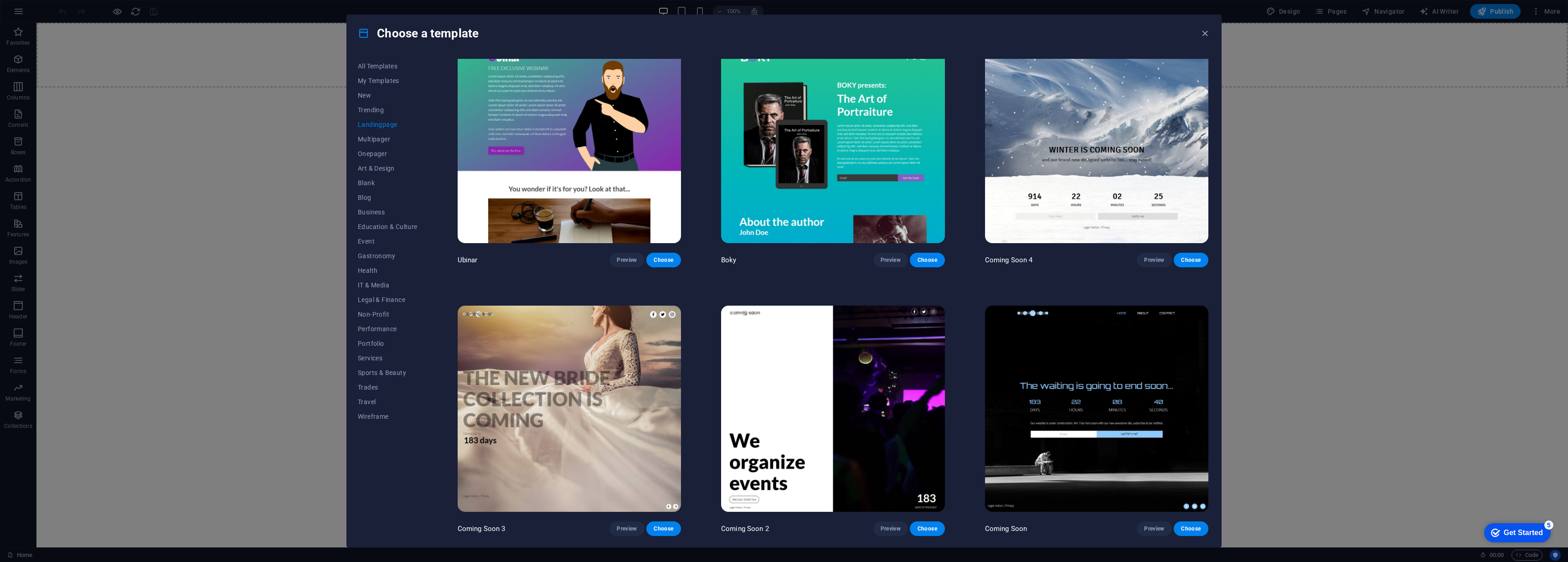
scroll to position [1894, 0]
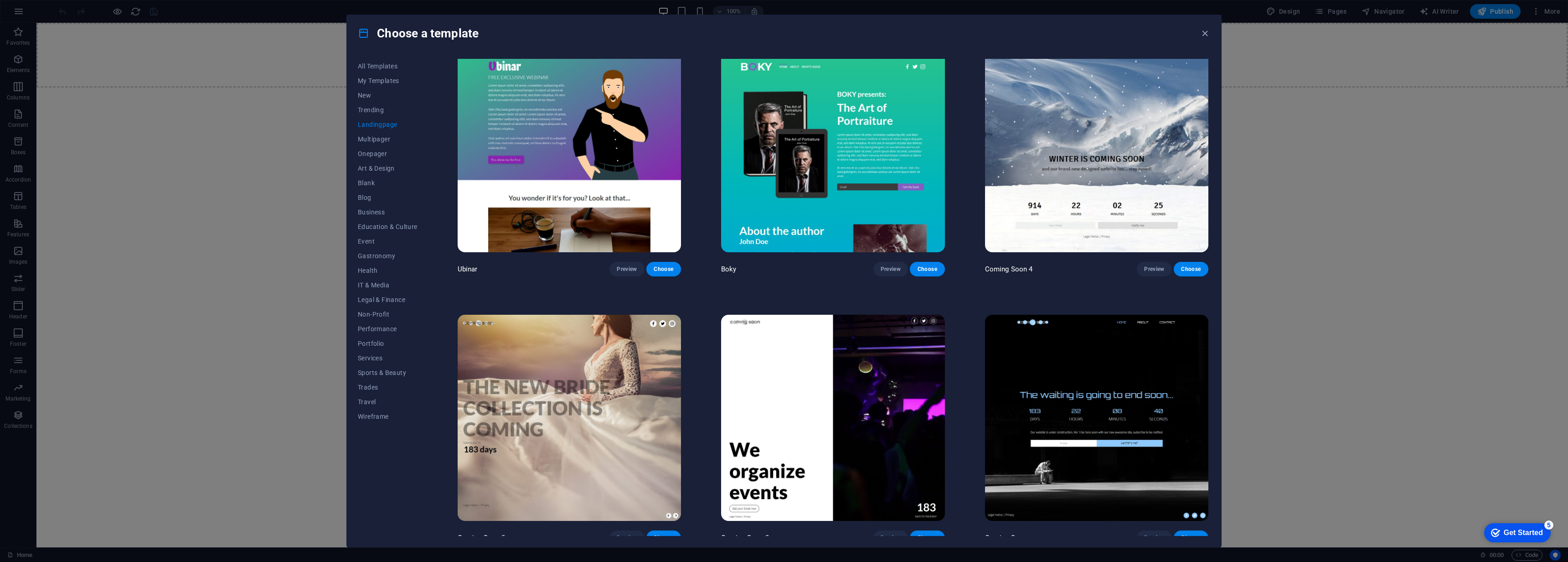
click at [1093, 169] on img at bounding box center [1096, 149] width 223 height 206
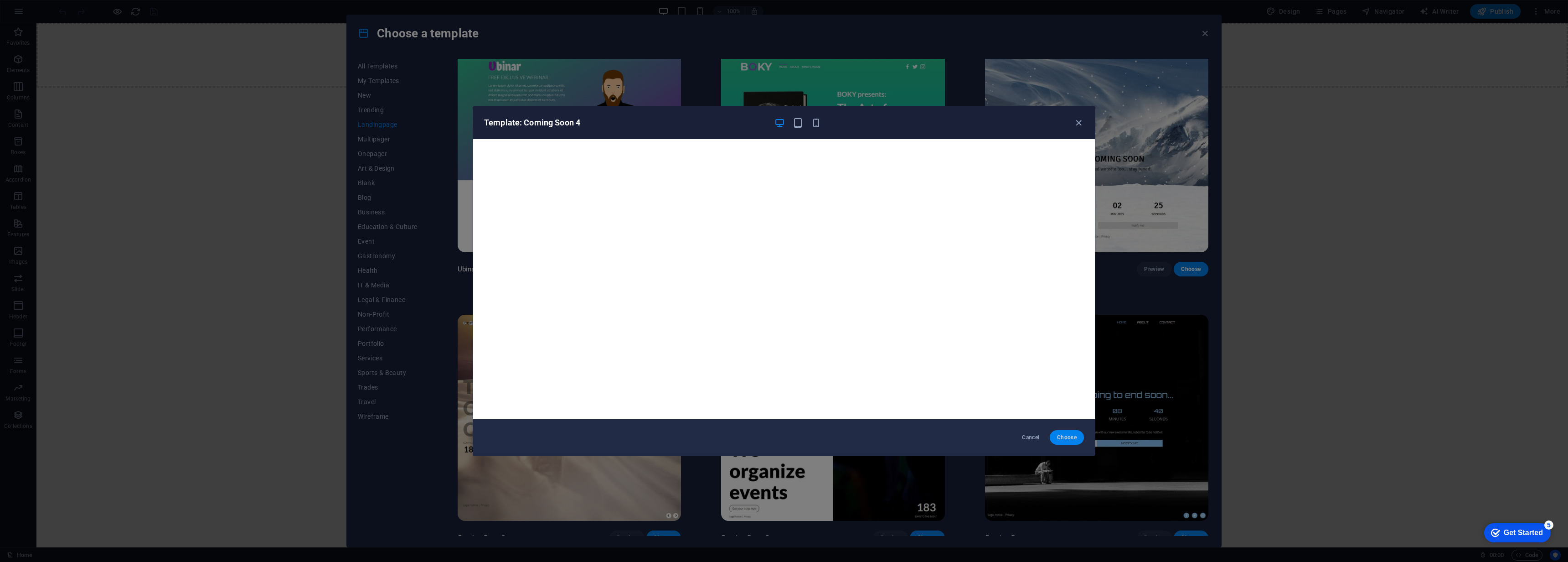
click at [1067, 437] on span "Choose" at bounding box center [1067, 437] width 19 height 7
